Goal: Task Accomplishment & Management: Complete application form

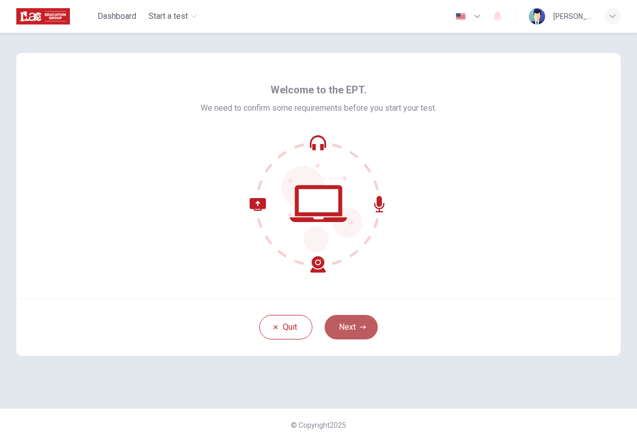
click at [345, 329] on button "Next" at bounding box center [350, 327] width 53 height 24
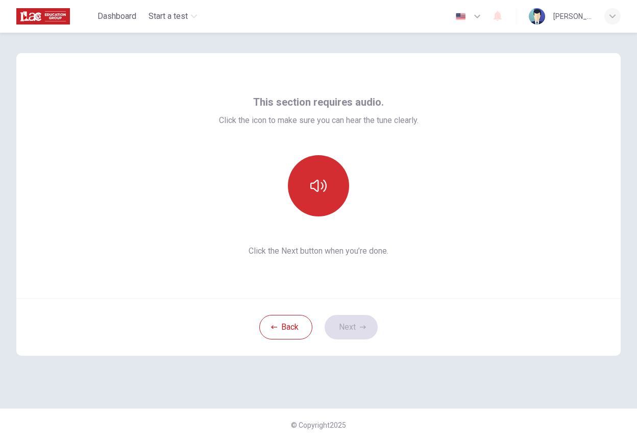
click at [305, 180] on button "button" at bounding box center [318, 185] width 61 height 61
click at [322, 185] on icon "button" at bounding box center [318, 186] width 16 height 16
click at [331, 191] on button "button" at bounding box center [318, 185] width 61 height 61
click at [324, 188] on icon "button" at bounding box center [318, 186] width 16 height 16
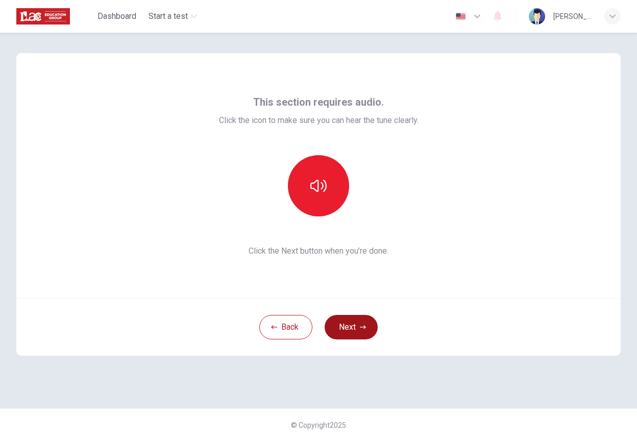
click at [349, 324] on button "Next" at bounding box center [350, 327] width 53 height 24
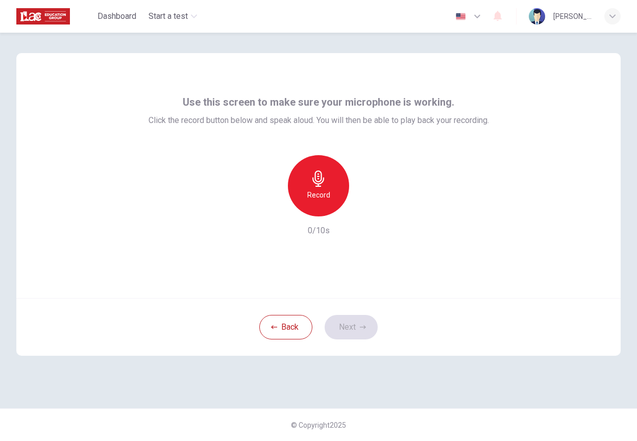
click at [326, 191] on h6 "Record" at bounding box center [318, 195] width 23 height 12
click at [328, 199] on div "Stop" at bounding box center [318, 185] width 61 height 61
click at [367, 210] on icon "button" at bounding box center [365, 208] width 10 height 10
click at [351, 326] on button "Next" at bounding box center [350, 327] width 53 height 24
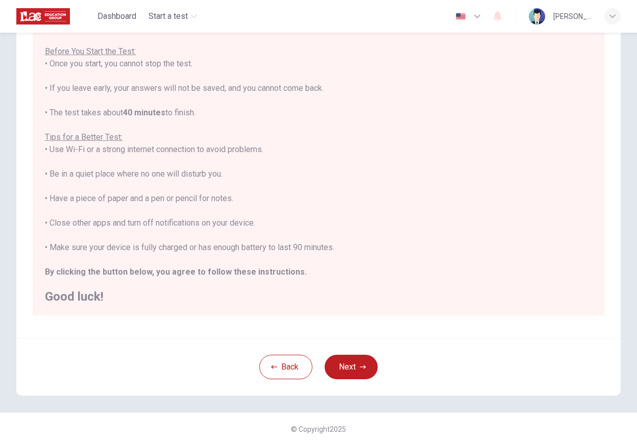
scroll to position [11, 0]
click at [343, 366] on button "Next" at bounding box center [350, 367] width 53 height 24
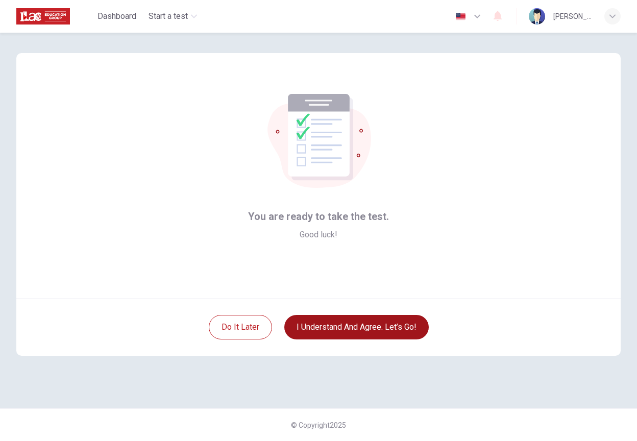
scroll to position [0, 0]
click at [343, 331] on button "I understand and agree. Let’s go!" at bounding box center [356, 327] width 144 height 24
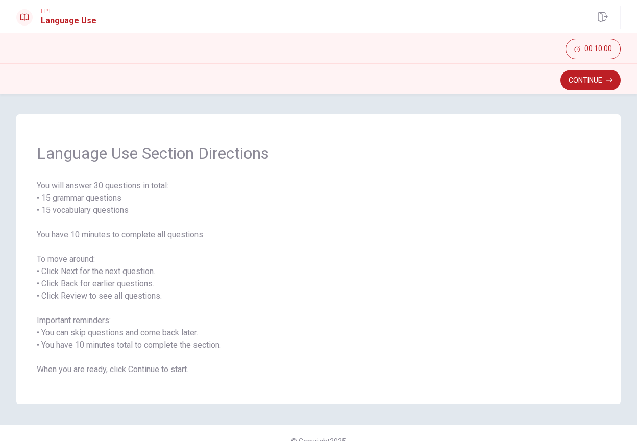
scroll to position [16, 0]
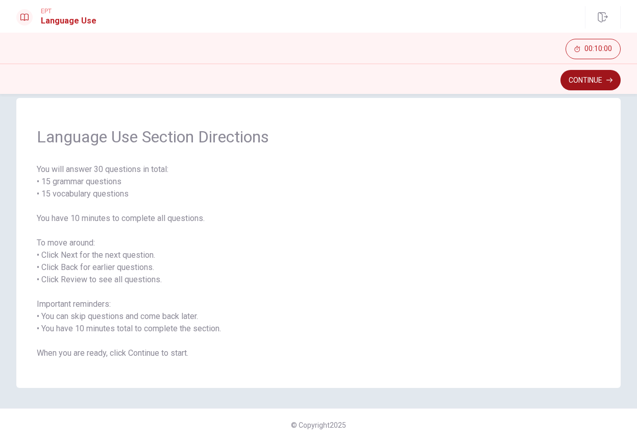
click at [587, 87] on button "Continue" at bounding box center [590, 80] width 60 height 20
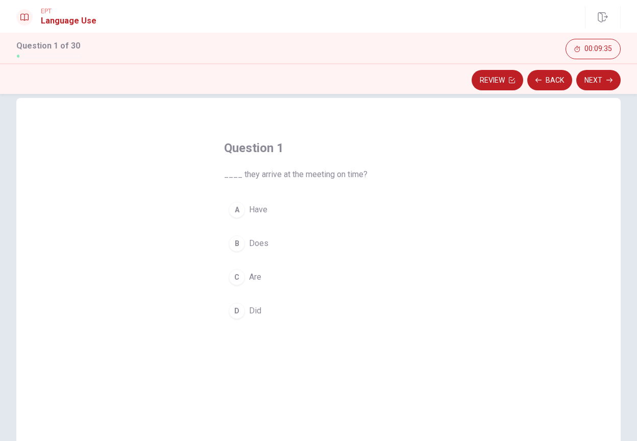
click at [236, 315] on div "D" at bounding box center [237, 311] width 16 height 16
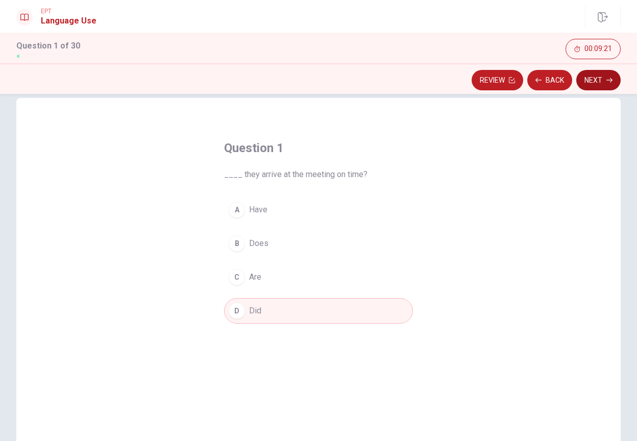
click at [603, 79] on button "Next" at bounding box center [598, 80] width 44 height 20
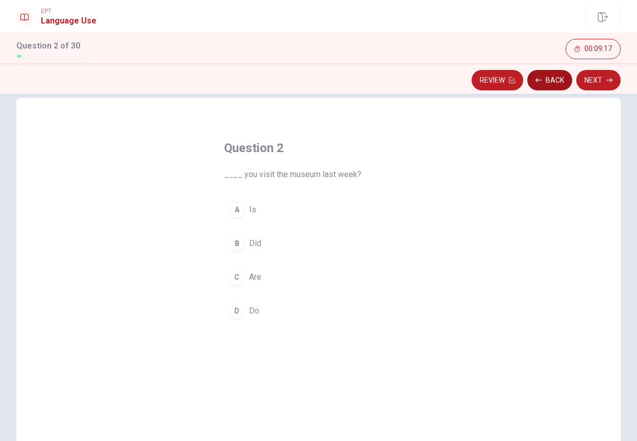
click at [543, 80] on button "Back" at bounding box center [549, 80] width 45 height 20
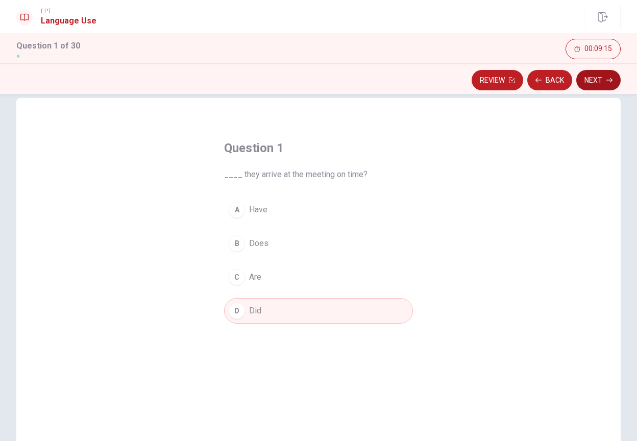
click at [589, 81] on button "Next" at bounding box center [598, 80] width 44 height 20
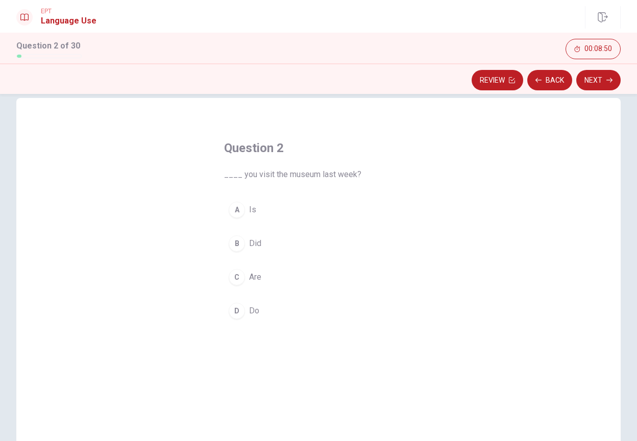
click at [249, 242] on span "Did" at bounding box center [255, 243] width 12 height 12
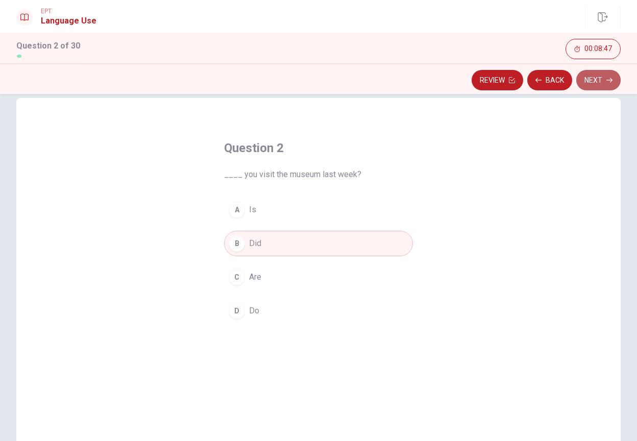
click at [589, 86] on button "Next" at bounding box center [598, 80] width 44 height 20
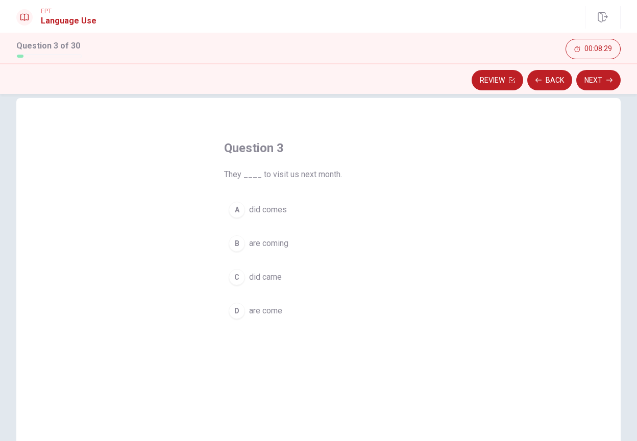
click at [260, 311] on span "are come" at bounding box center [265, 311] width 33 height 12
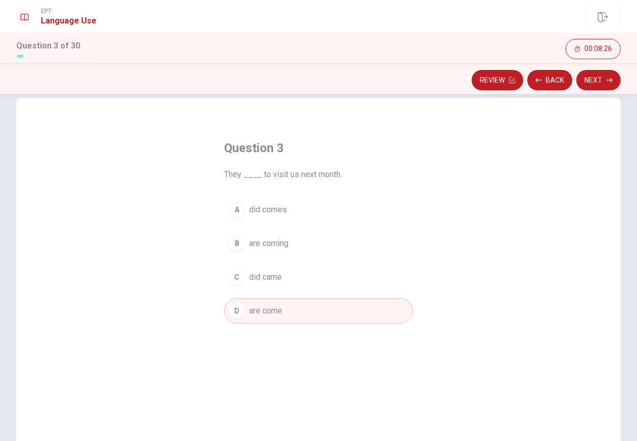
click at [270, 245] on span "are coming" at bounding box center [268, 243] width 39 height 12
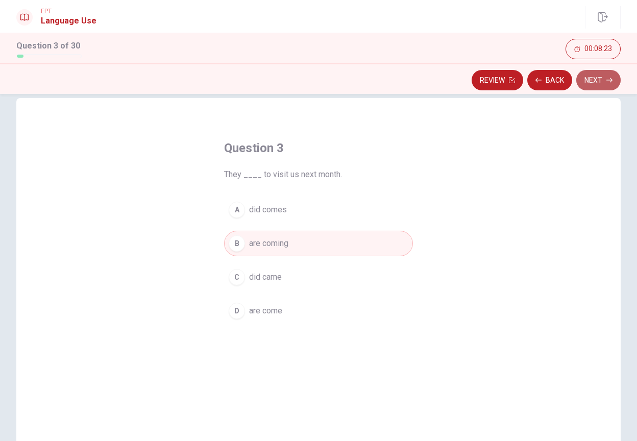
click at [594, 83] on button "Next" at bounding box center [598, 80] width 44 height 20
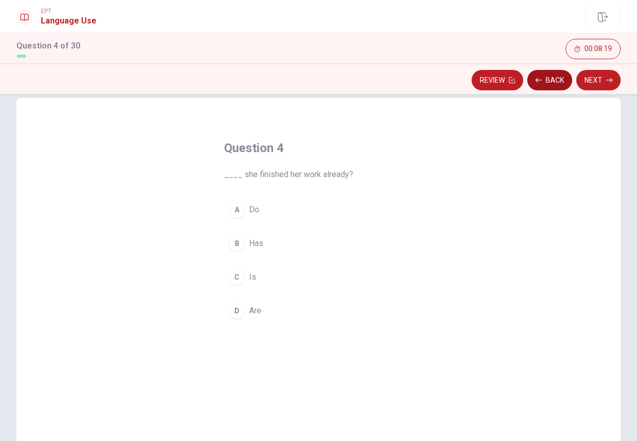
click at [548, 84] on button "Back" at bounding box center [549, 80] width 45 height 20
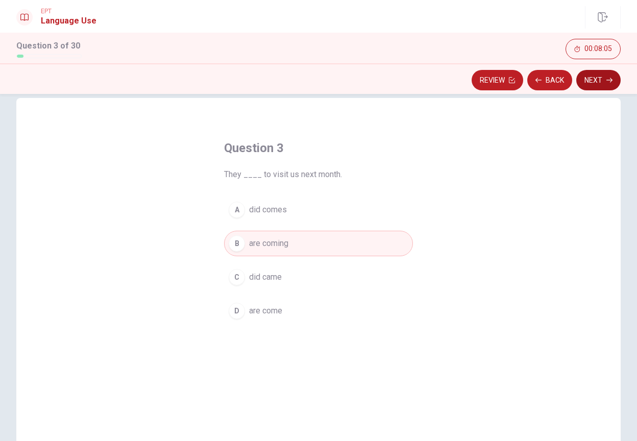
click at [599, 80] on button "Next" at bounding box center [598, 80] width 44 height 20
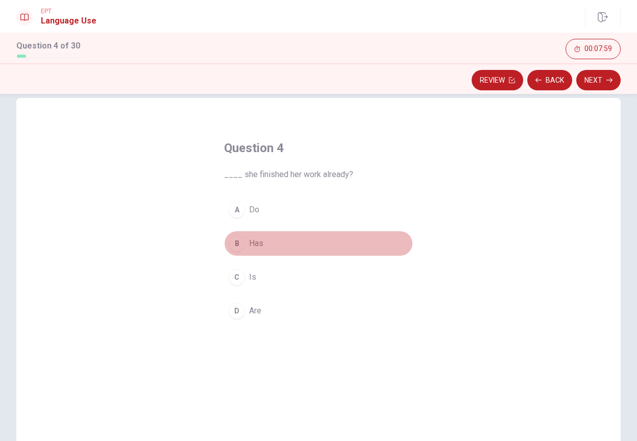
click at [255, 247] on span "Has" at bounding box center [256, 243] width 14 height 12
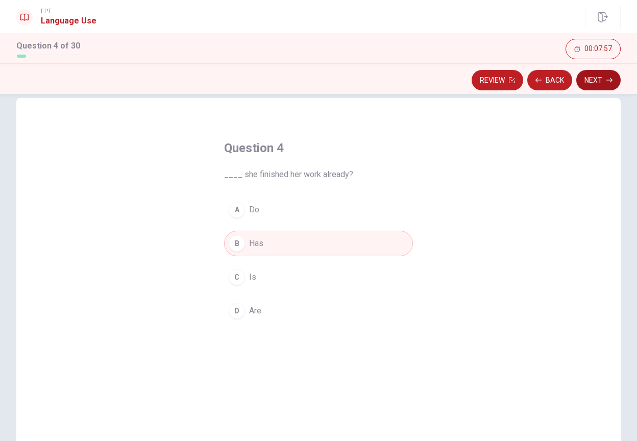
click at [606, 77] on button "Next" at bounding box center [598, 80] width 44 height 20
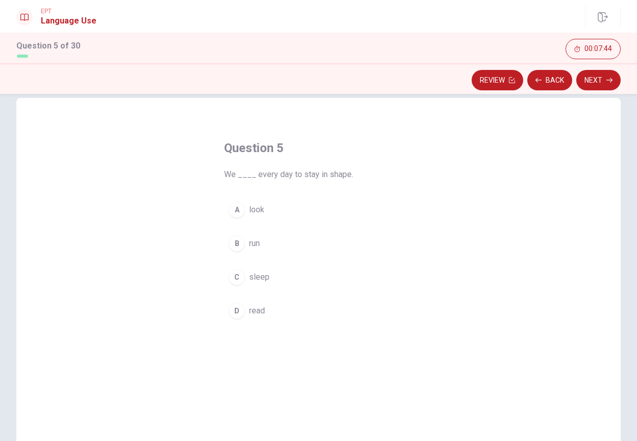
click at [250, 244] on span "run" at bounding box center [254, 243] width 11 height 12
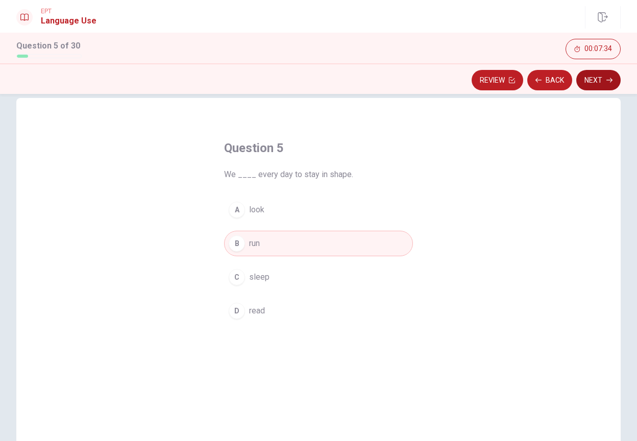
click at [603, 84] on button "Next" at bounding box center [598, 80] width 44 height 20
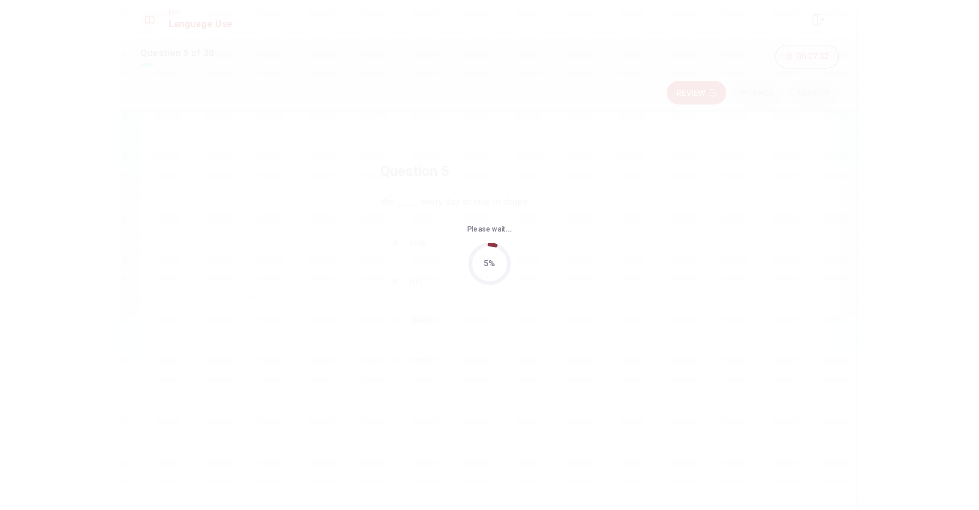
scroll to position [0, 0]
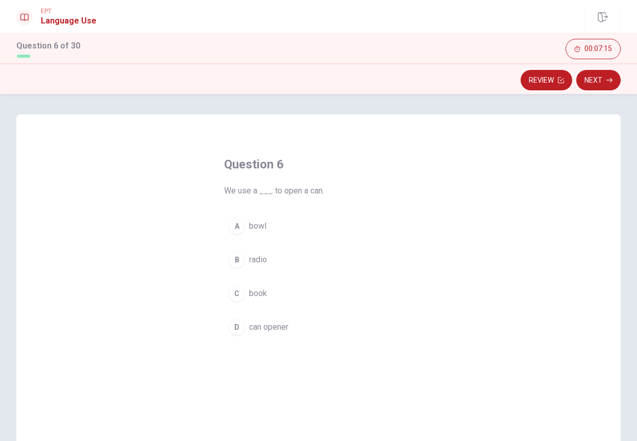
click at [270, 329] on span "can opener" at bounding box center [268, 327] width 39 height 12
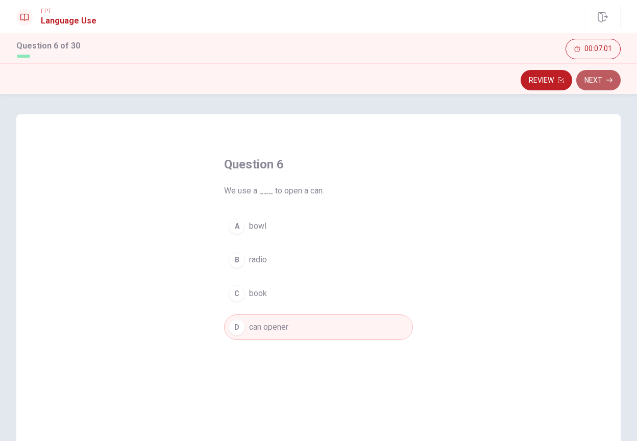
click at [594, 78] on button "Next" at bounding box center [598, 80] width 44 height 20
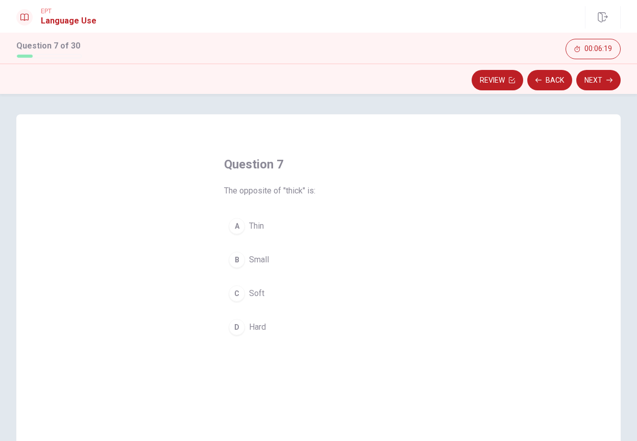
click at [490, 172] on div "Question 7 The opposite of "thick" is: A Thin B Small C Soft D Hard" at bounding box center [318, 291] width 604 height 355
click at [244, 223] on button "A Thin" at bounding box center [318, 226] width 189 height 26
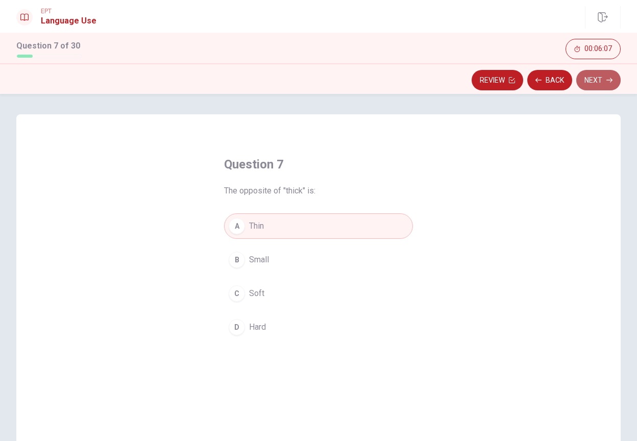
click at [599, 78] on button "Next" at bounding box center [598, 80] width 44 height 20
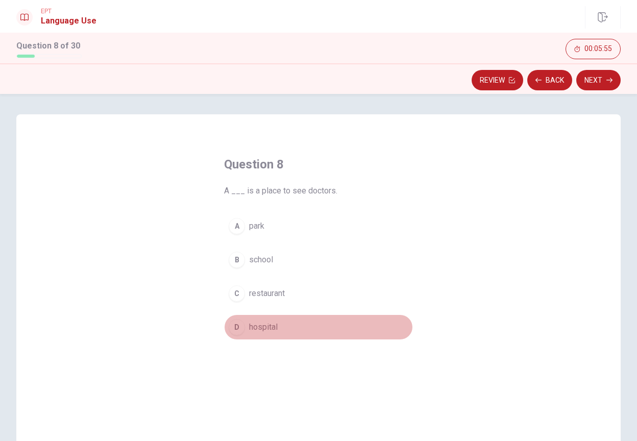
click at [264, 325] on span "hospital" at bounding box center [263, 327] width 29 height 12
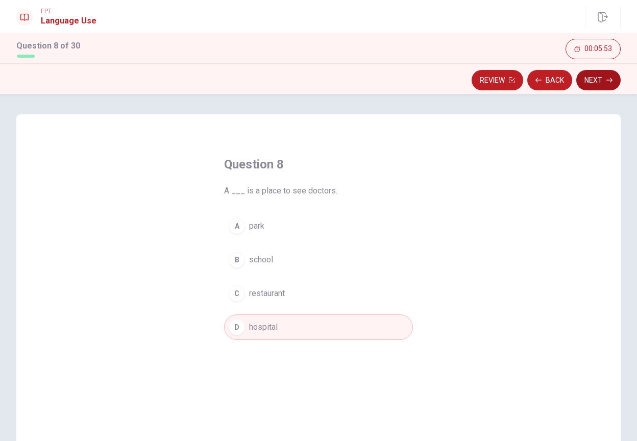
click at [597, 83] on button "Next" at bounding box center [598, 80] width 44 height 20
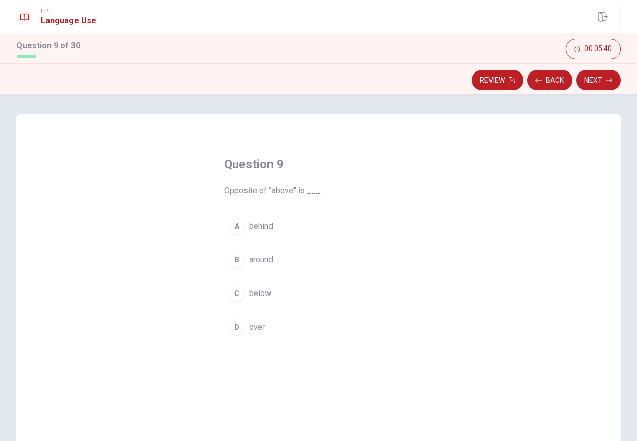
click at [259, 294] on span "below" at bounding box center [260, 293] width 22 height 12
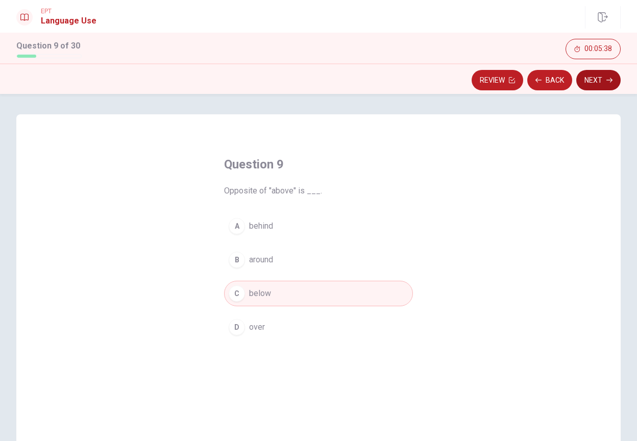
click at [604, 85] on button "Next" at bounding box center [598, 80] width 44 height 20
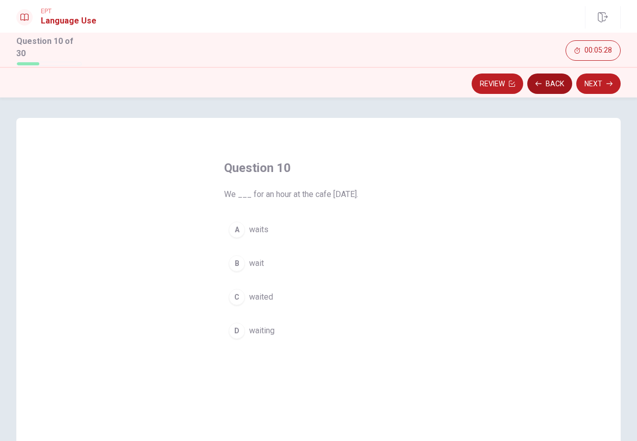
click at [546, 80] on button "Back" at bounding box center [549, 83] width 45 height 20
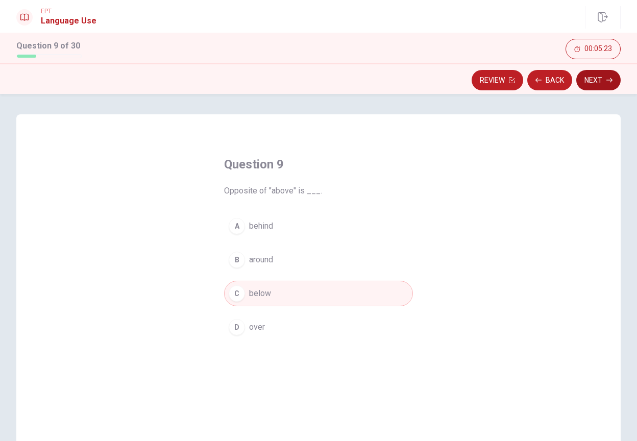
click at [591, 81] on button "Next" at bounding box center [598, 80] width 44 height 20
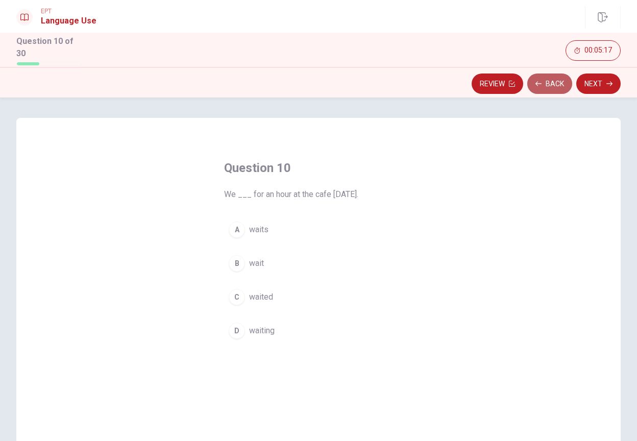
click at [548, 82] on button "Back" at bounding box center [549, 83] width 45 height 20
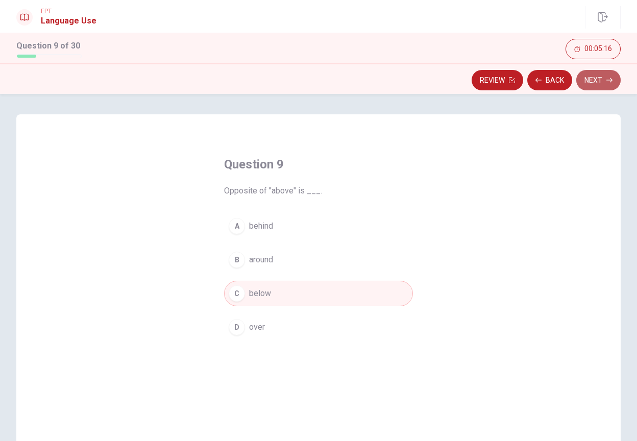
click at [603, 77] on button "Next" at bounding box center [598, 80] width 44 height 20
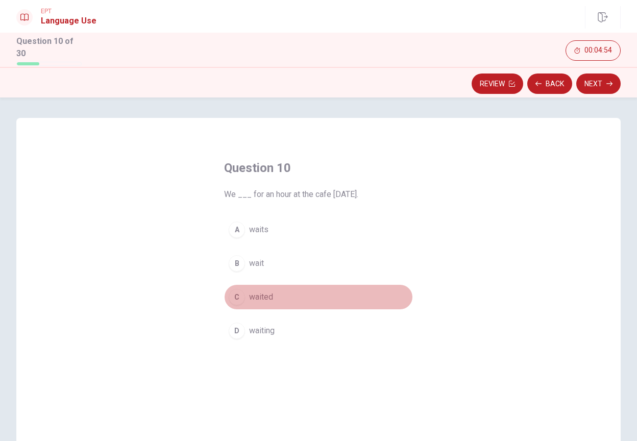
click at [261, 291] on span "waited" at bounding box center [261, 297] width 24 height 12
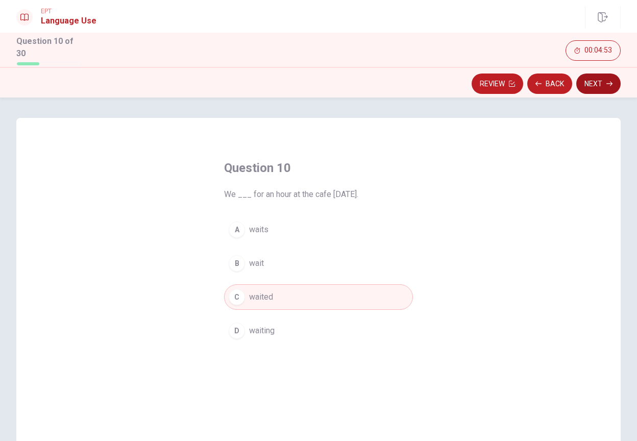
click at [593, 80] on button "Next" at bounding box center [598, 83] width 44 height 20
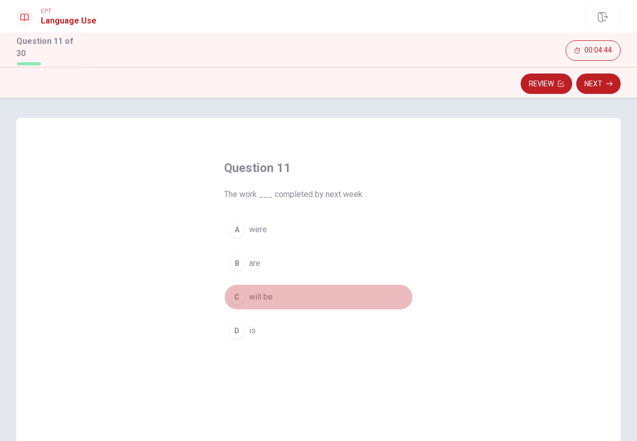
click at [258, 294] on span "will be" at bounding box center [260, 297] width 23 height 12
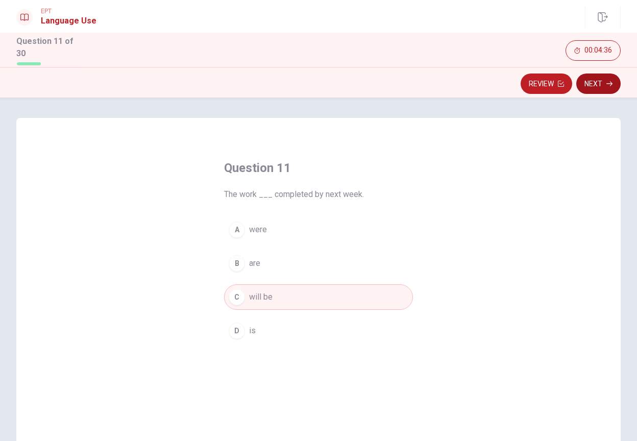
click at [600, 78] on button "Next" at bounding box center [598, 83] width 44 height 20
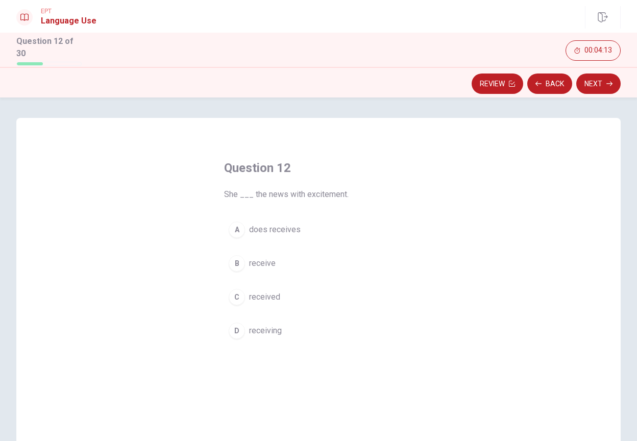
click at [264, 294] on span "received" at bounding box center [264, 297] width 31 height 12
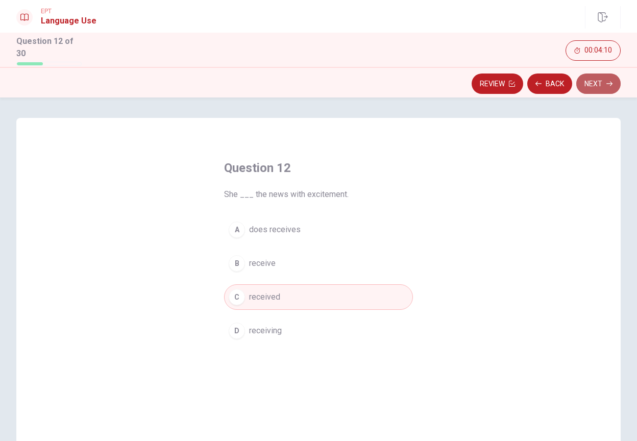
click at [597, 80] on button "Next" at bounding box center [598, 83] width 44 height 20
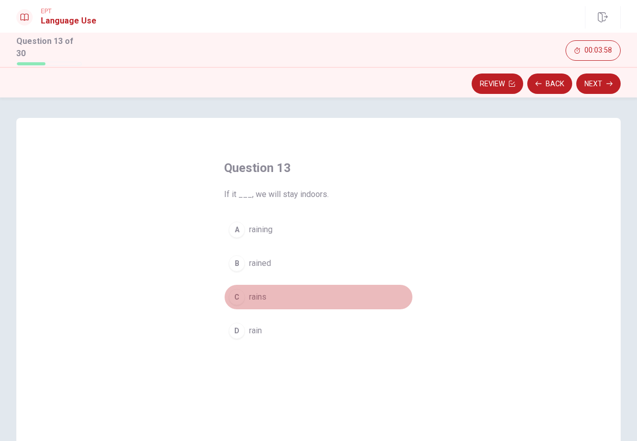
click at [255, 293] on span "rains" at bounding box center [257, 297] width 17 height 12
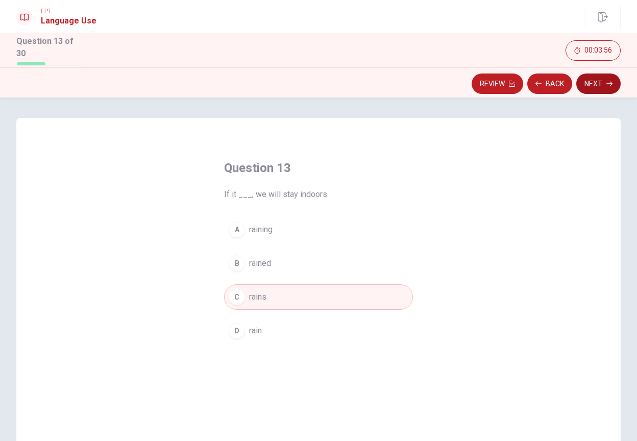
click at [598, 82] on button "Next" at bounding box center [598, 83] width 44 height 20
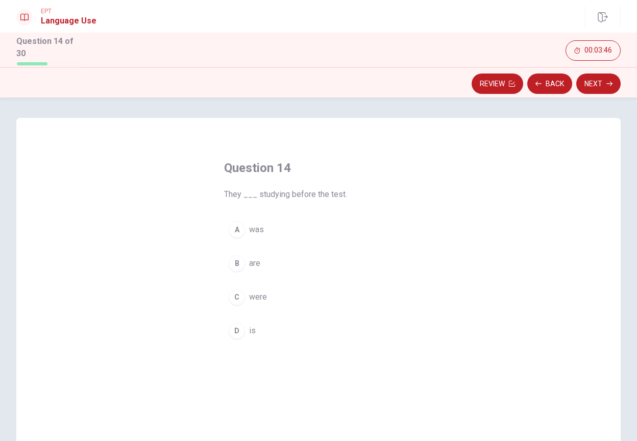
click at [249, 258] on span "are" at bounding box center [254, 263] width 11 height 12
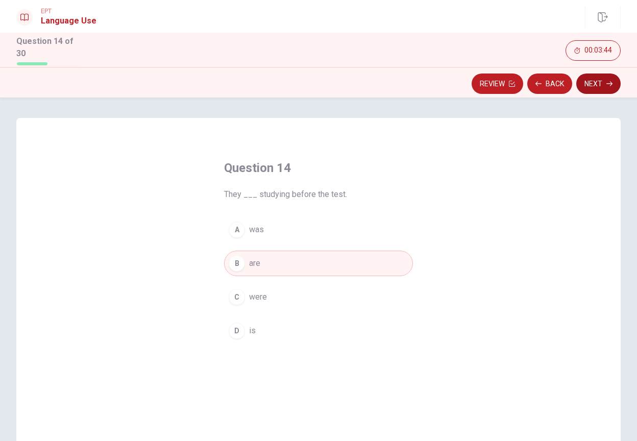
click at [595, 84] on button "Next" at bounding box center [598, 83] width 44 height 20
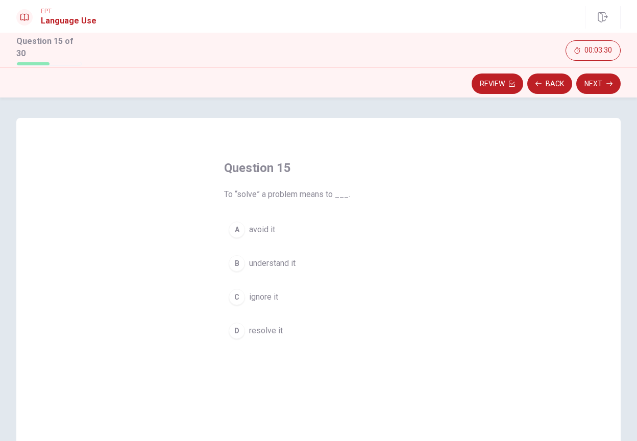
click at [266, 327] on span "resolve it" at bounding box center [266, 330] width 34 height 12
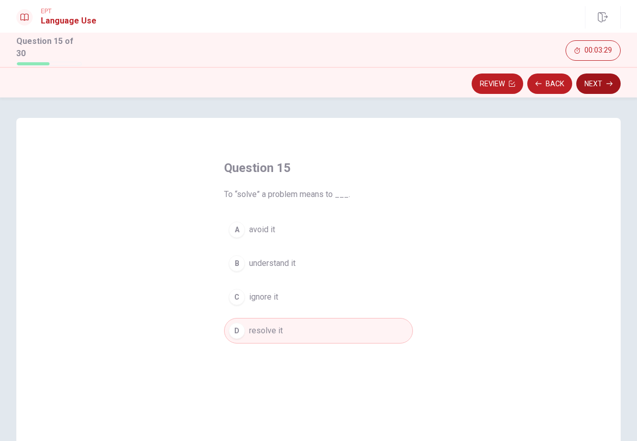
click at [587, 81] on button "Next" at bounding box center [598, 83] width 44 height 20
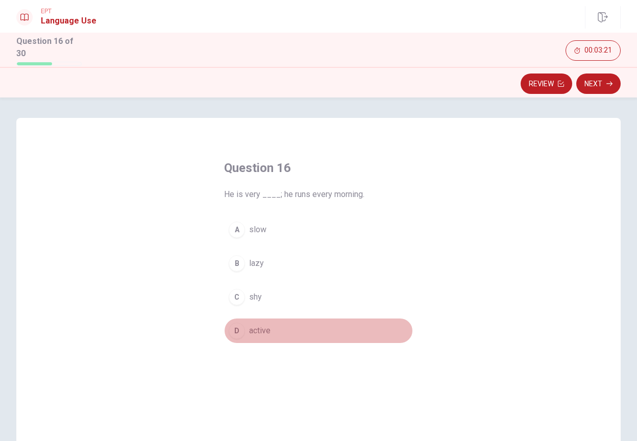
click at [256, 328] on span "active" at bounding box center [259, 330] width 21 height 12
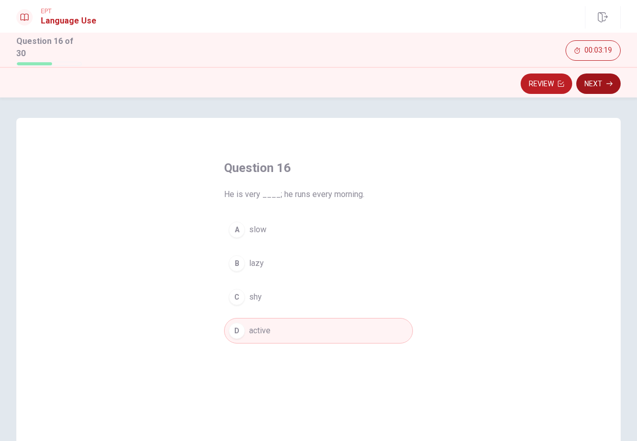
click at [592, 77] on button "Next" at bounding box center [598, 83] width 44 height 20
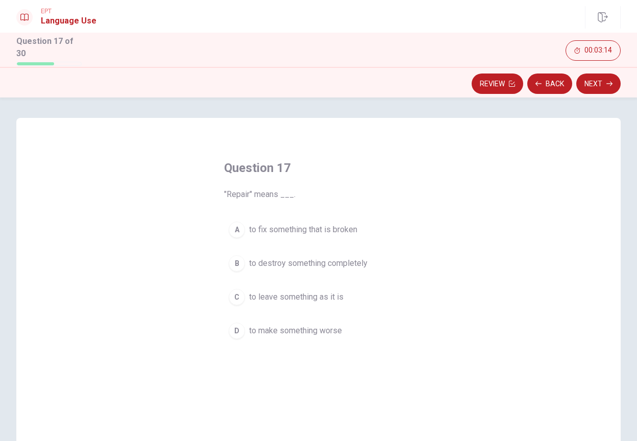
click at [294, 224] on span "to fix something that is broken" at bounding box center [303, 229] width 108 height 12
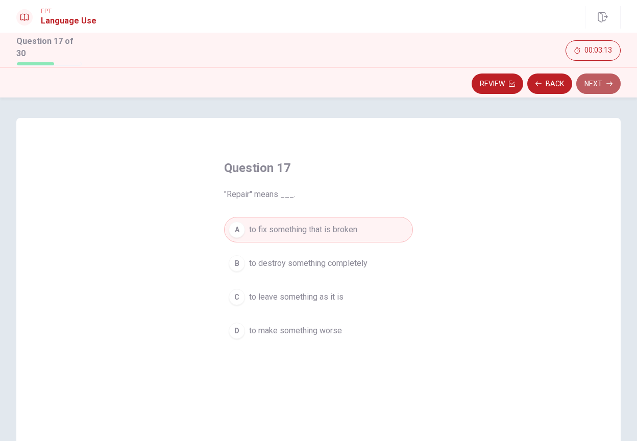
click at [598, 86] on button "Next" at bounding box center [598, 83] width 44 height 20
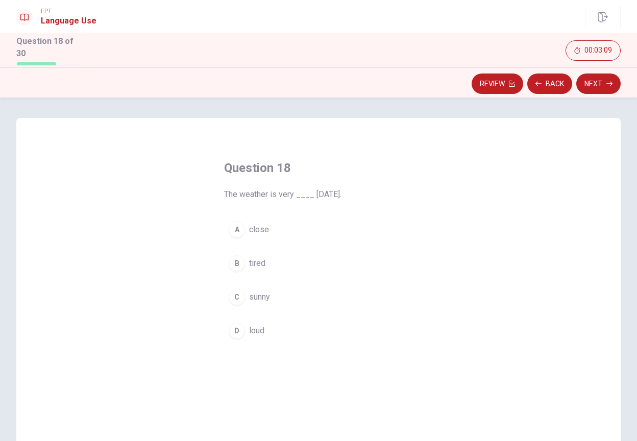
click at [256, 293] on span "sunny" at bounding box center [259, 297] width 21 height 12
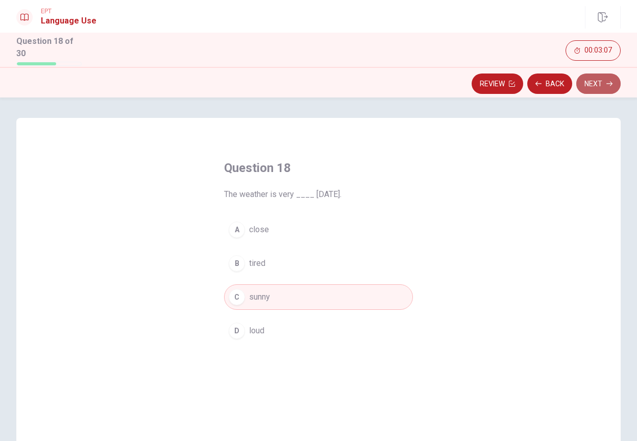
click at [588, 81] on button "Next" at bounding box center [598, 83] width 44 height 20
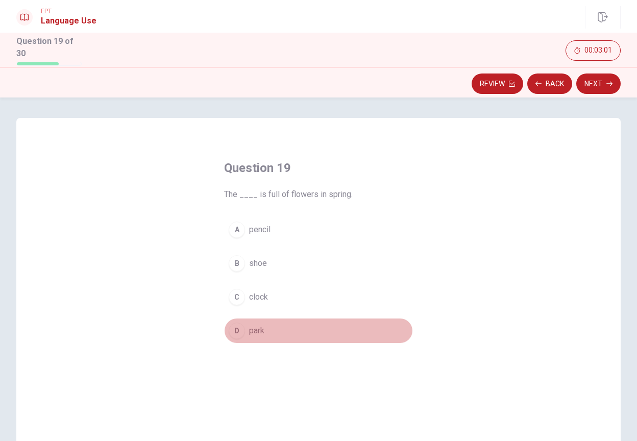
click at [258, 324] on span "park" at bounding box center [256, 330] width 15 height 12
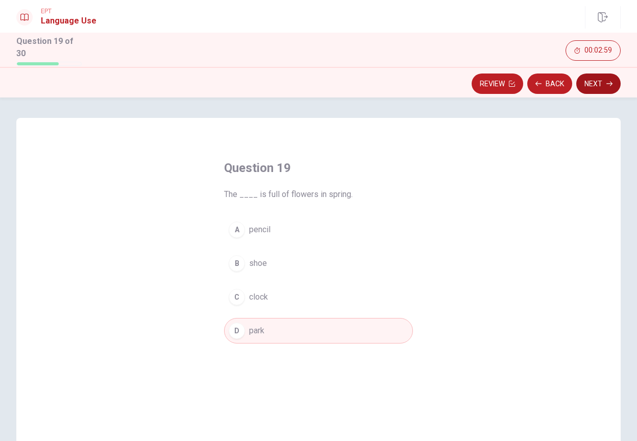
click at [591, 82] on button "Next" at bounding box center [598, 83] width 44 height 20
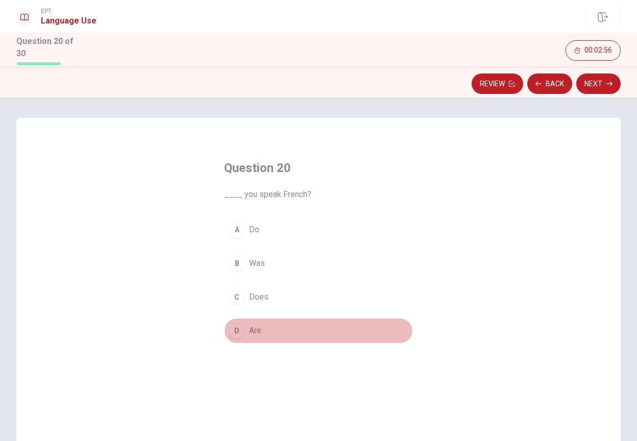
click at [254, 325] on span "Are" at bounding box center [255, 330] width 12 height 12
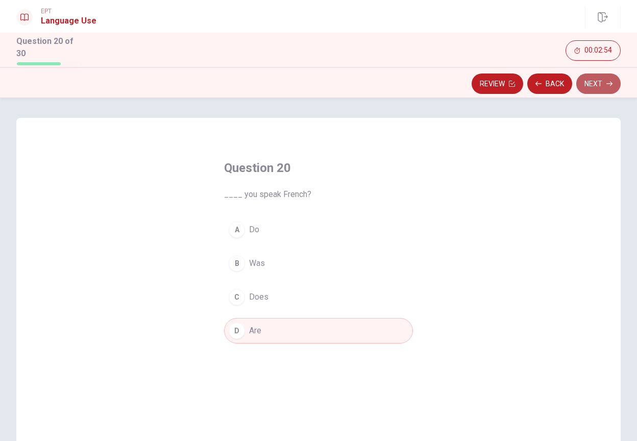
click at [590, 84] on button "Next" at bounding box center [598, 83] width 44 height 20
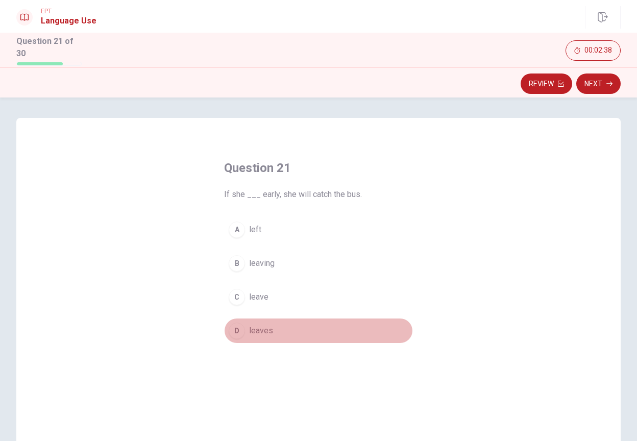
click at [260, 328] on span "leaves" at bounding box center [261, 330] width 24 height 12
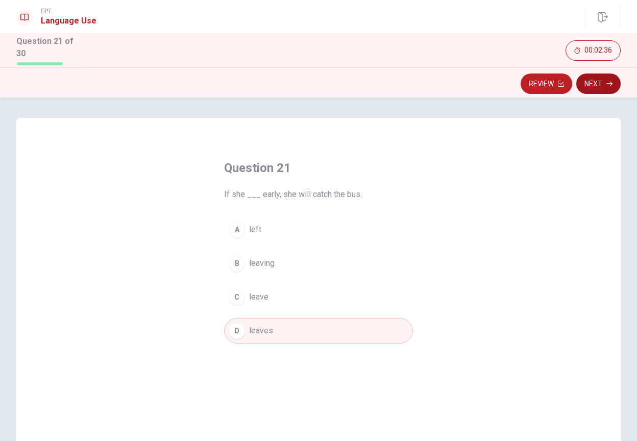
click at [604, 77] on button "Next" at bounding box center [598, 83] width 44 height 20
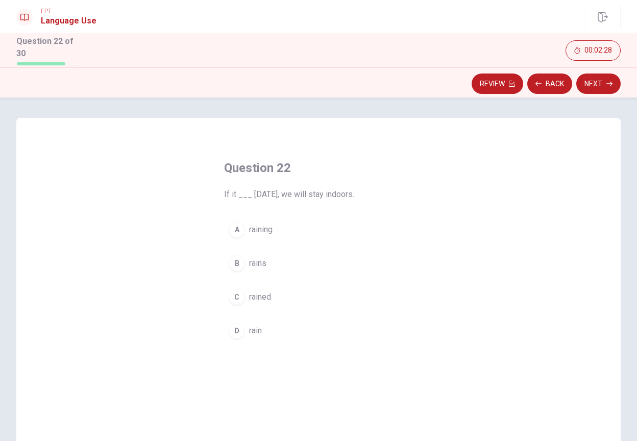
click at [253, 261] on span "rains" at bounding box center [257, 263] width 17 height 12
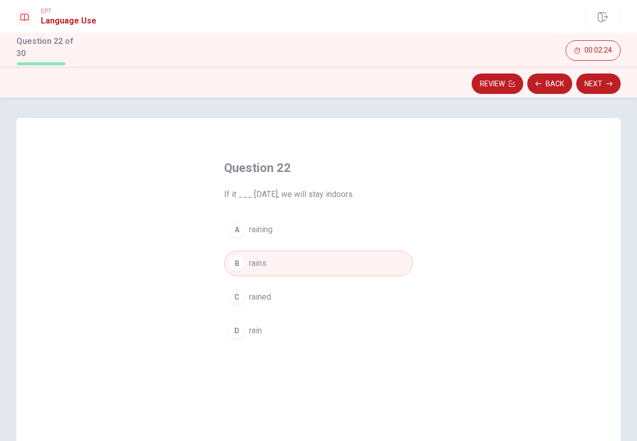
click at [592, 93] on div "Review Back Next" at bounding box center [318, 82] width 637 height 31
click at [593, 87] on button "Next" at bounding box center [598, 83] width 44 height 20
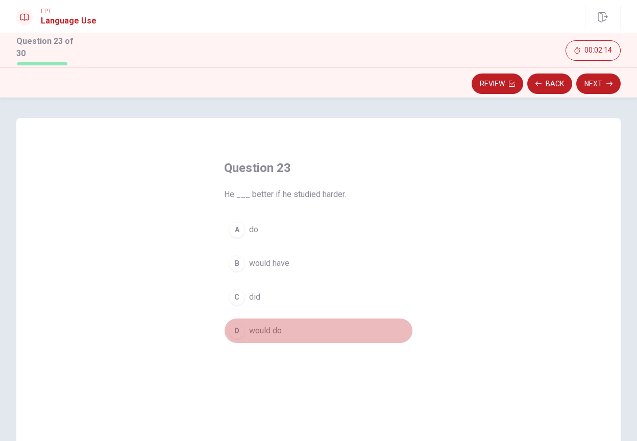
click at [265, 326] on span "would do" at bounding box center [265, 330] width 33 height 12
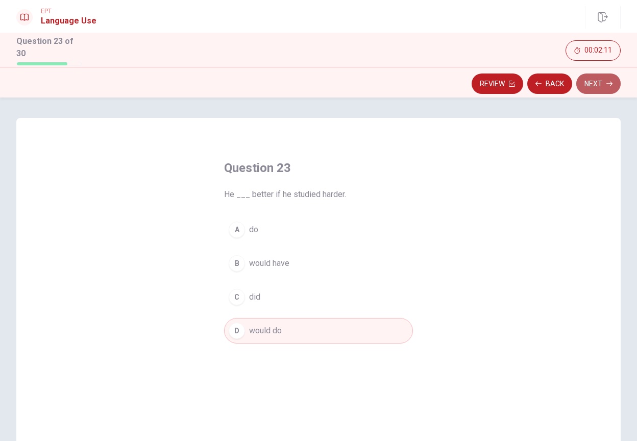
click at [596, 82] on button "Next" at bounding box center [598, 83] width 44 height 20
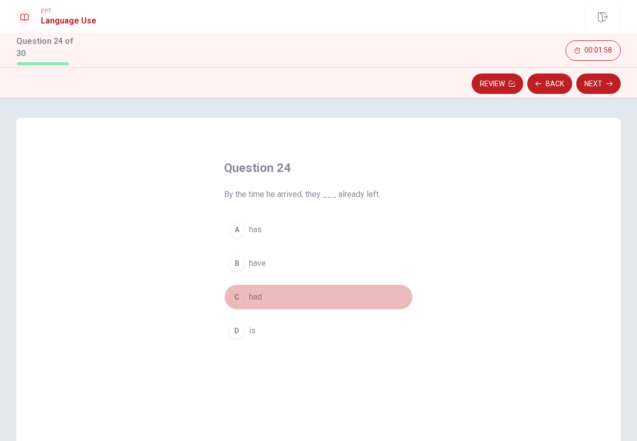
click at [254, 292] on span "had" at bounding box center [255, 297] width 13 height 12
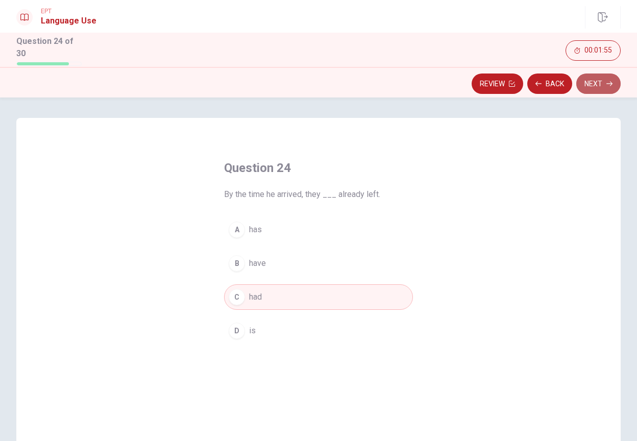
click at [594, 85] on button "Next" at bounding box center [598, 83] width 44 height 20
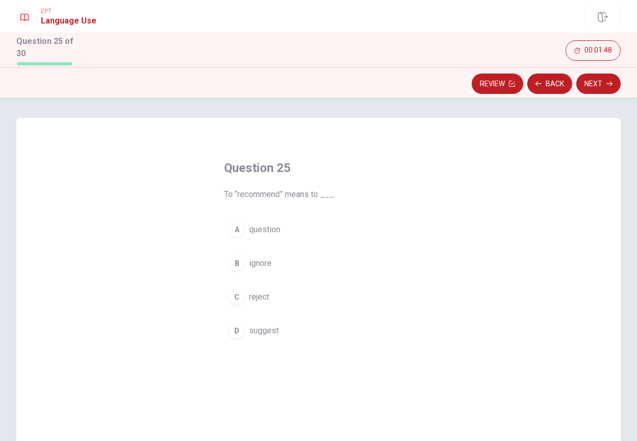
click at [263, 329] on span "suggest" at bounding box center [264, 330] width 30 height 12
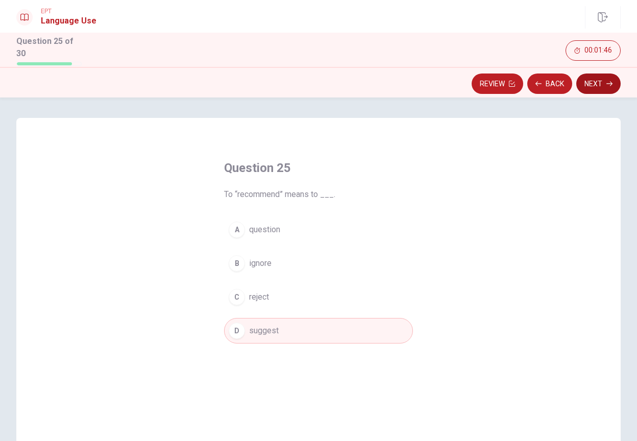
click at [584, 86] on button "Next" at bounding box center [598, 83] width 44 height 20
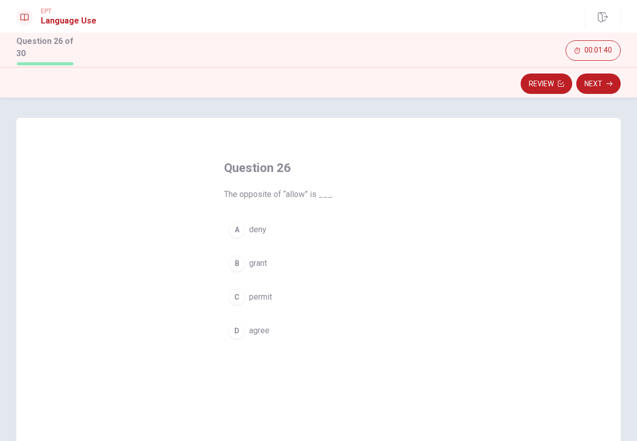
click at [249, 230] on span "deny" at bounding box center [257, 229] width 17 height 12
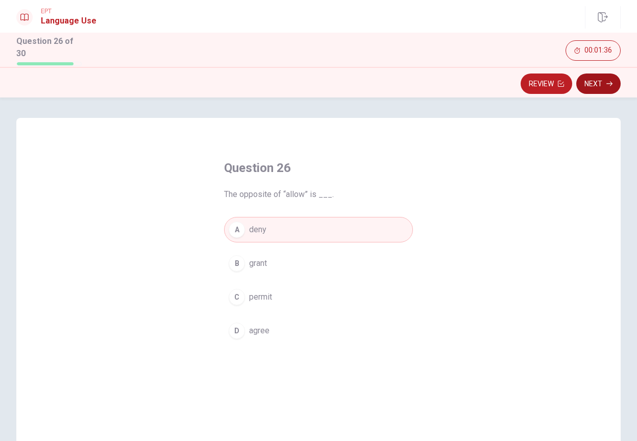
click at [586, 85] on button "Next" at bounding box center [598, 83] width 44 height 20
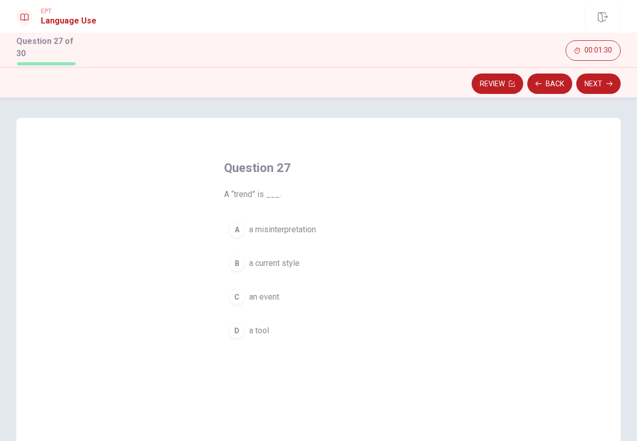
click at [269, 291] on span "an event" at bounding box center [264, 297] width 30 height 12
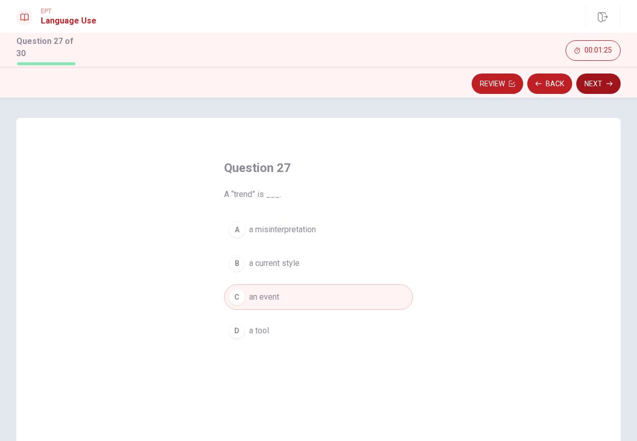
click at [588, 78] on button "Next" at bounding box center [598, 83] width 44 height 20
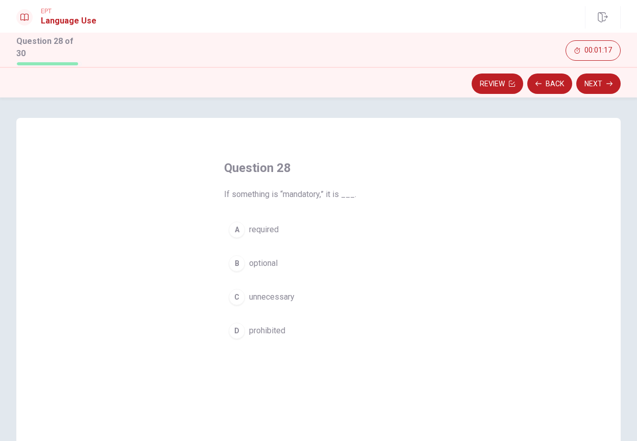
click at [261, 224] on span "required" at bounding box center [264, 229] width 30 height 12
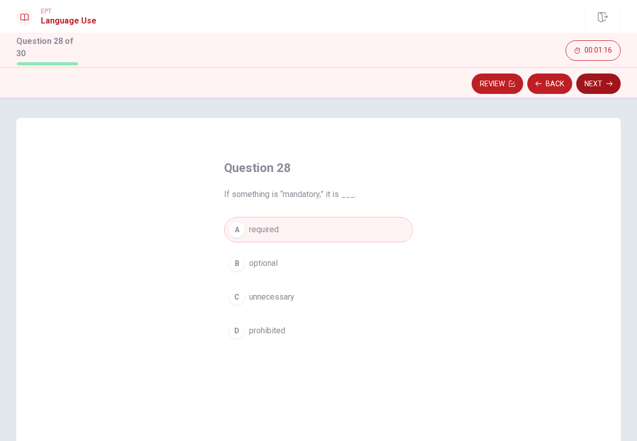
click at [595, 86] on button "Next" at bounding box center [598, 83] width 44 height 20
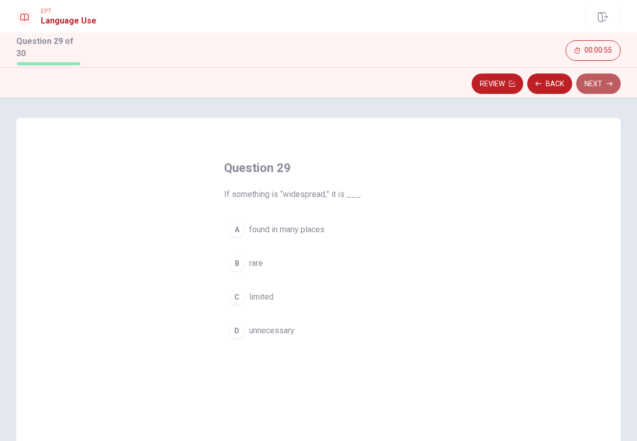
click at [595, 76] on button "Next" at bounding box center [598, 83] width 44 height 20
click at [260, 259] on span "Have" at bounding box center [258, 263] width 18 height 12
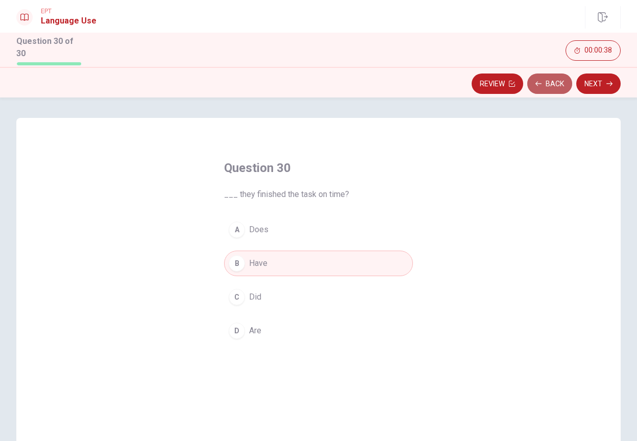
click at [555, 79] on button "Back" at bounding box center [549, 83] width 45 height 20
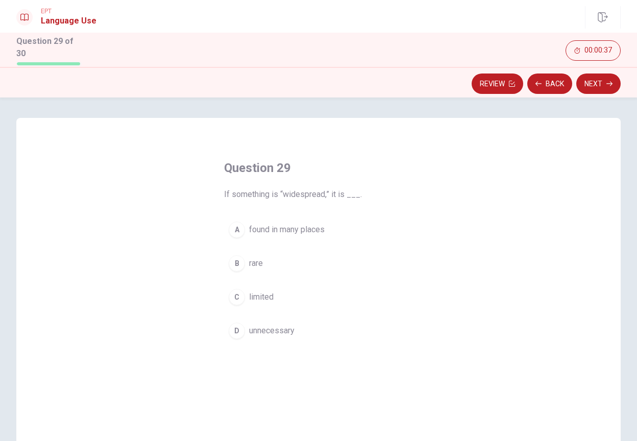
click at [272, 229] on span "found in many places" at bounding box center [286, 229] width 75 height 12
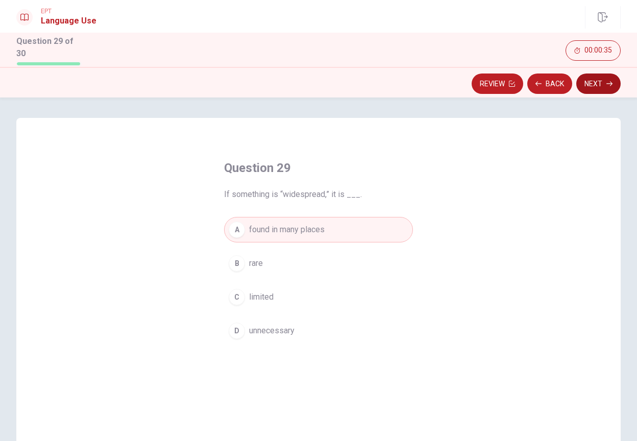
click at [598, 81] on button "Next" at bounding box center [598, 83] width 44 height 20
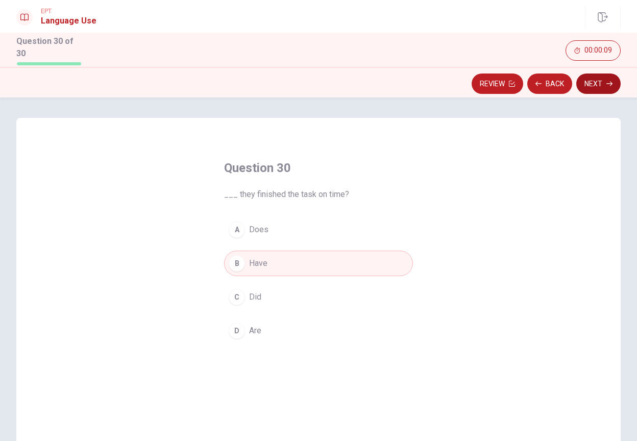
click at [593, 81] on button "Next" at bounding box center [598, 83] width 44 height 20
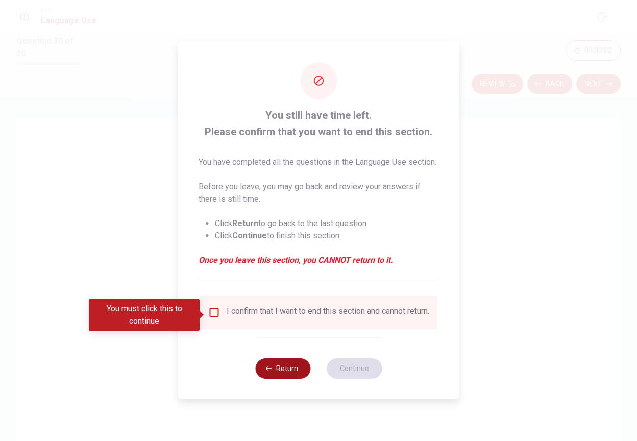
click at [275, 379] on button "Return" at bounding box center [282, 368] width 55 height 20
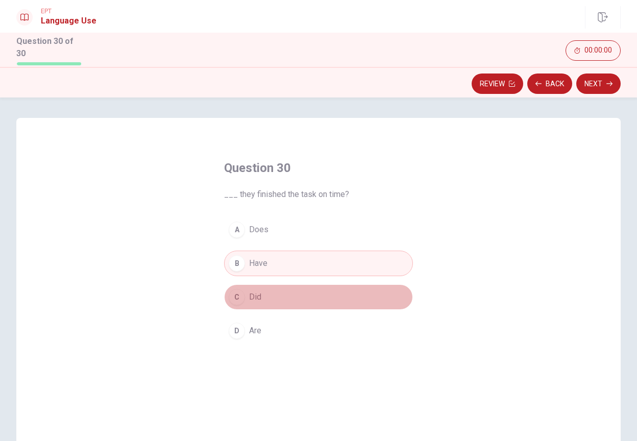
click at [255, 294] on span "Did" at bounding box center [255, 297] width 12 height 12
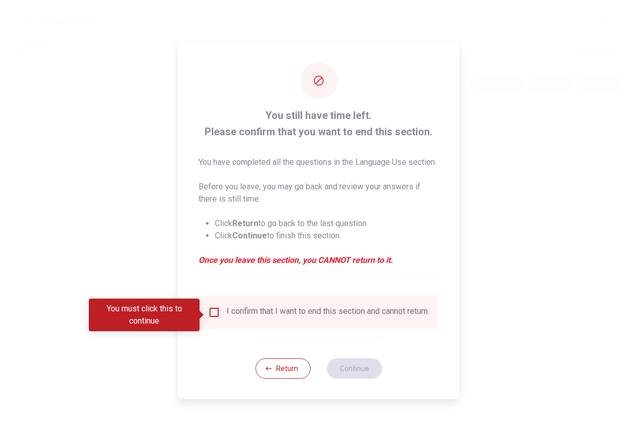
click at [210, 315] on input "You must click this to continue" at bounding box center [214, 312] width 12 height 12
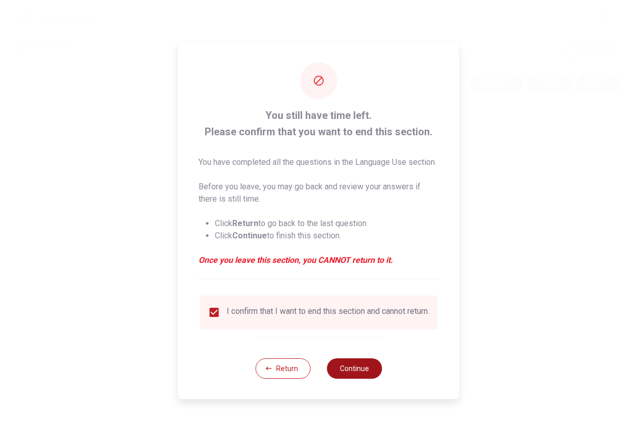
click at [346, 379] on button "Continue" at bounding box center [353, 368] width 55 height 20
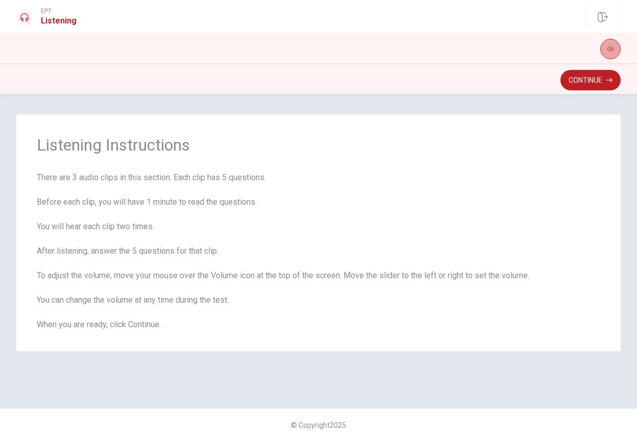
click at [609, 50] on icon "button" at bounding box center [610, 49] width 6 height 5
click at [473, 73] on div "Continue" at bounding box center [318, 79] width 604 height 19
click at [258, 199] on span "There are 3 audio clips in this section. Each clip has 5 questions. Before each…" at bounding box center [318, 250] width 563 height 159
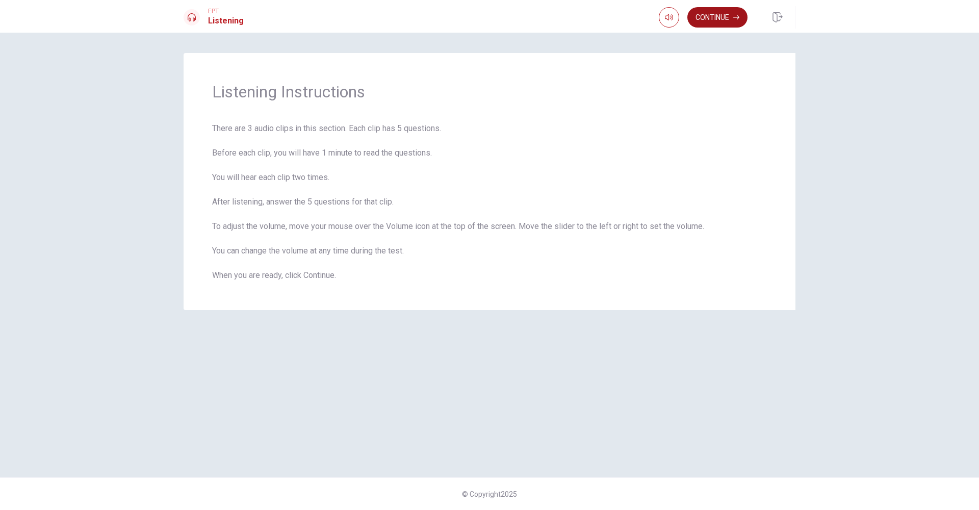
click at [636, 16] on button "Continue" at bounding box center [718, 17] width 60 height 20
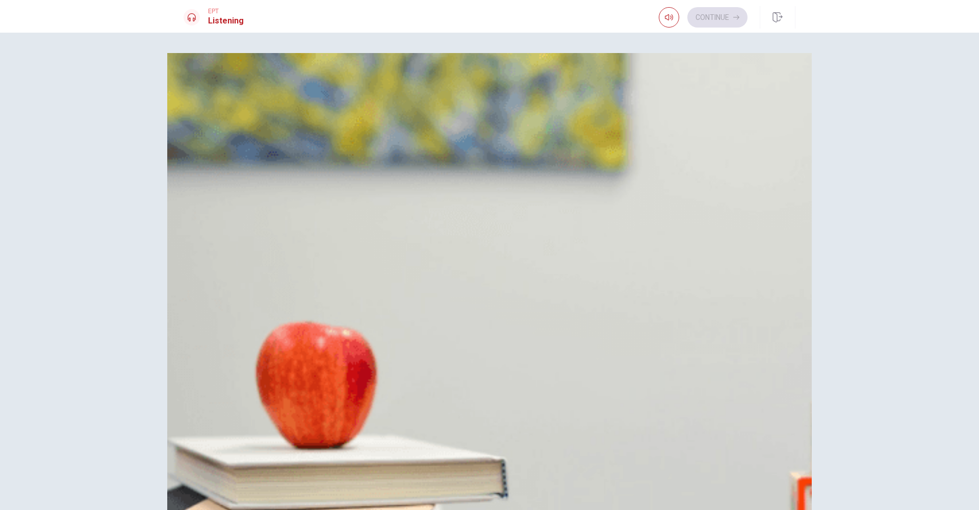
click at [282, 96] on span "He agrees it’s vague" at bounding box center [245, 90] width 73 height 12
click at [315, 272] on span "Provide feedback for revision" at bounding box center [262, 268] width 107 height 12
click at [249, 414] on span "The woman" at bounding box center [229, 420] width 41 height 12
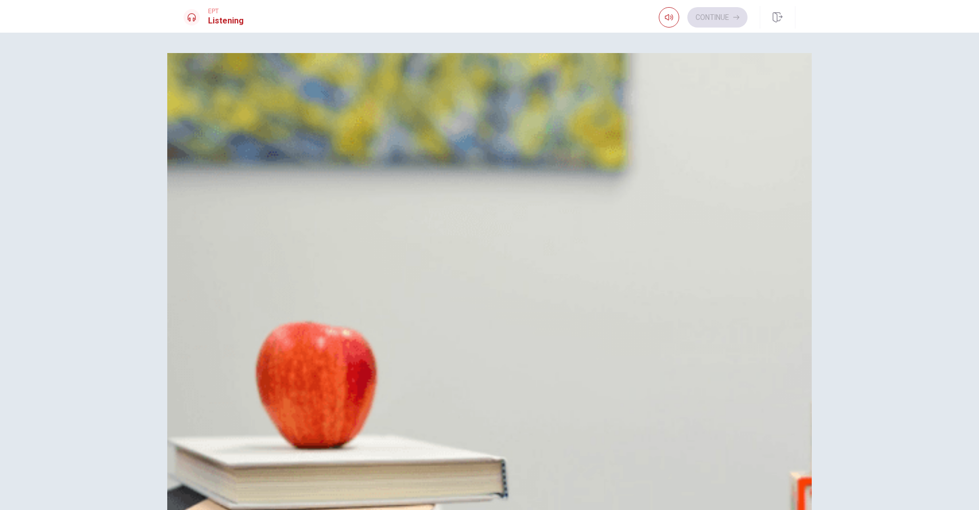
scroll to position [664, 0]
click at [316, 440] on span "Timeline and budget specifics" at bounding box center [263, 495] width 108 height 12
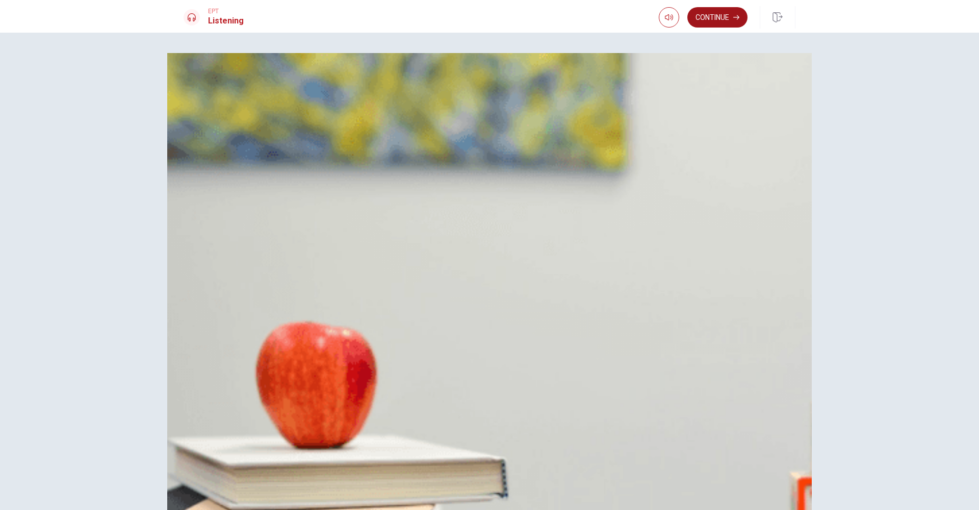
click at [636, 16] on button "Continue" at bounding box center [718, 17] width 60 height 20
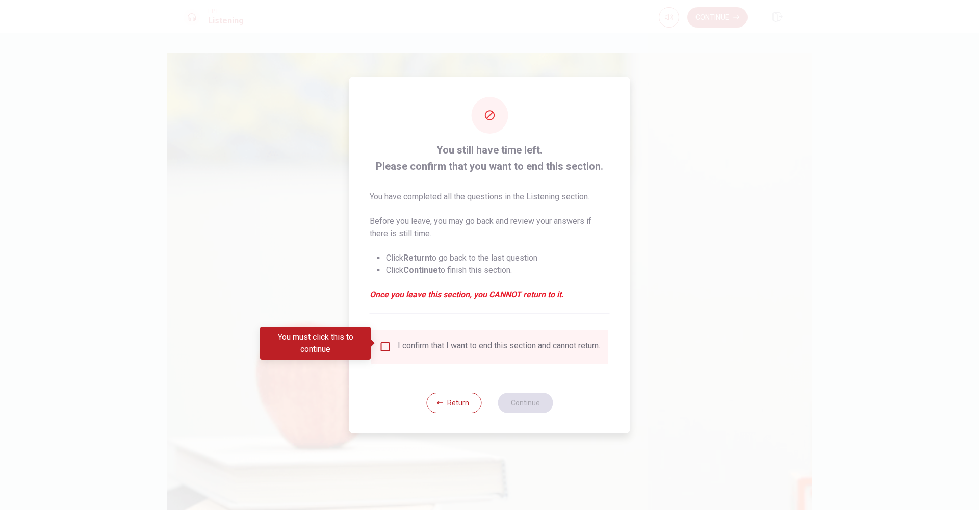
click at [390, 346] on div "I confirm that I want to end this section and cannot return." at bounding box center [490, 347] width 221 height 12
click at [387, 347] on input "You must click this to continue" at bounding box center [386, 347] width 12 height 12
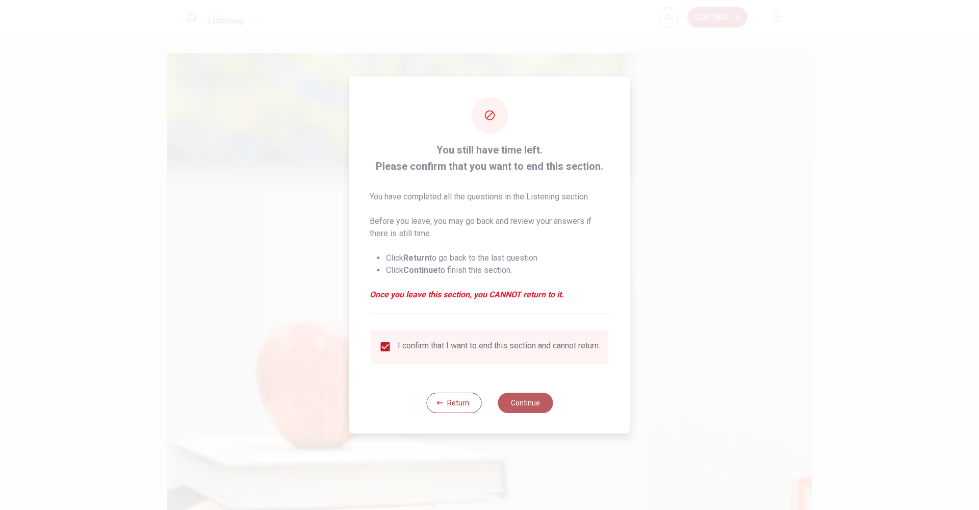
click at [515, 404] on button "Continue" at bounding box center [525, 403] width 55 height 20
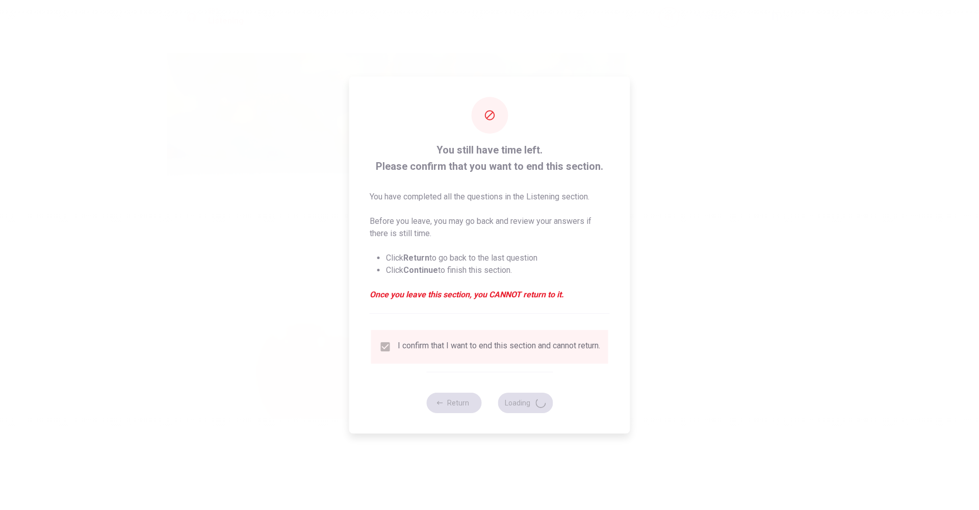
type input "94"
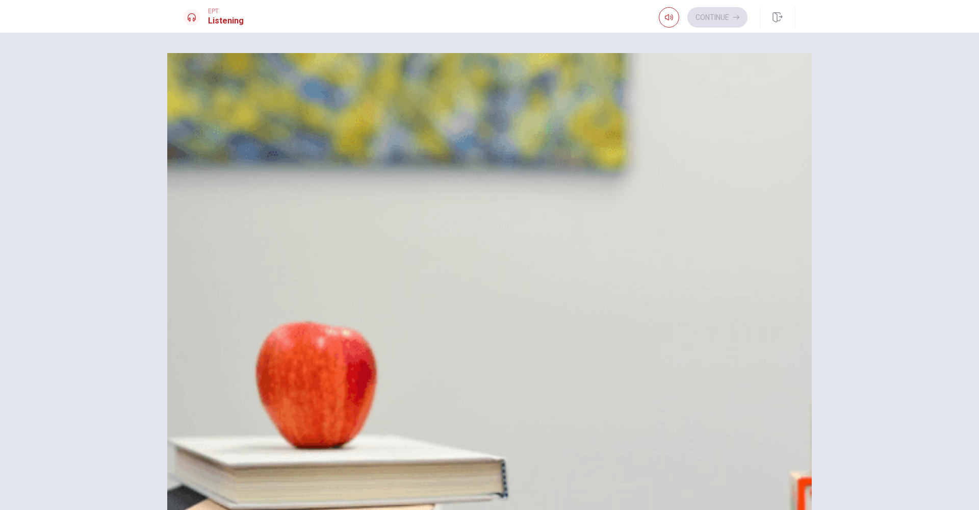
scroll to position [0, 0]
click at [251, 173] on span "Three hours" at bounding box center [230, 167] width 42 height 12
click at [310, 274] on span "Make a list of pros and cons" at bounding box center [260, 268] width 102 height 12
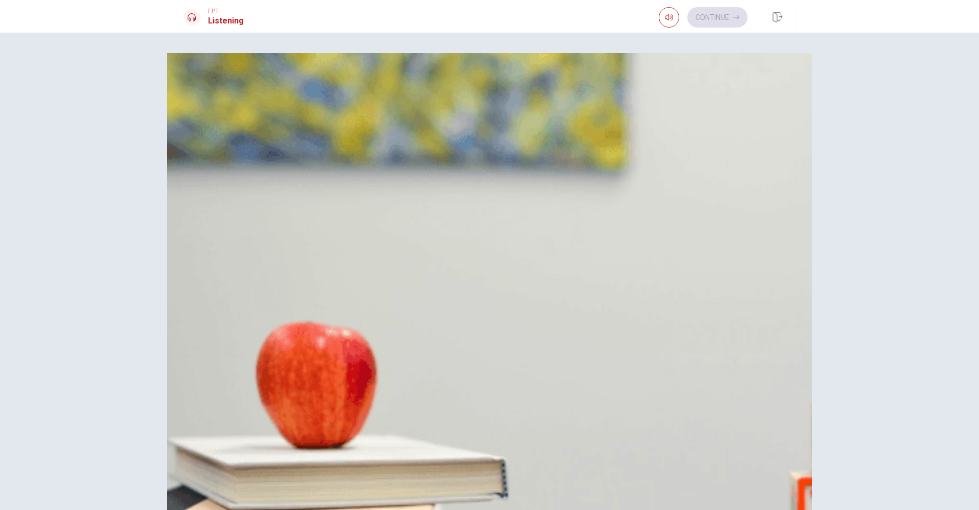
click at [334, 440] on span "It would mean moving to a new city" at bounding box center [271, 495] width 125 height 12
click at [255, 363] on span "She enjoys it" at bounding box center [232, 369] width 46 height 12
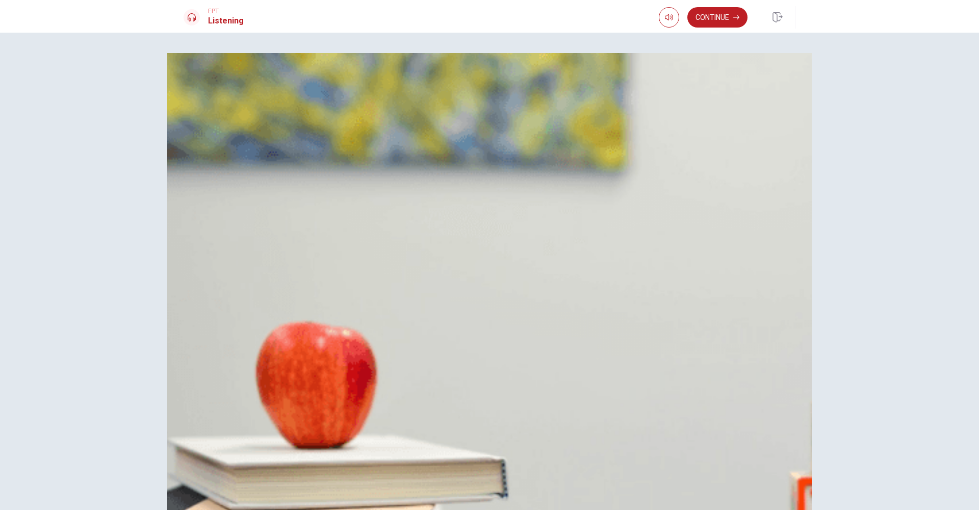
scroll to position [951, 0]
click at [636, 24] on button "Continue" at bounding box center [718, 17] width 60 height 20
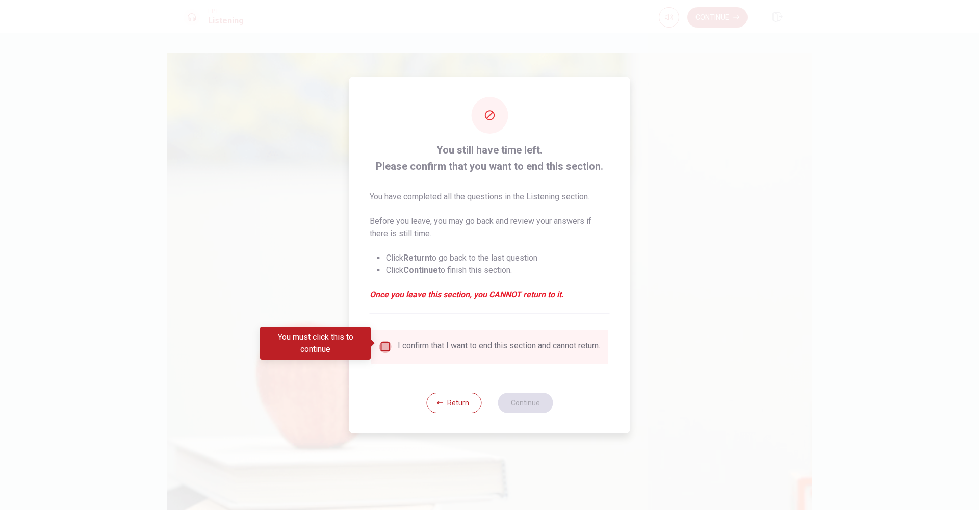
click at [382, 344] on input "You must click this to continue" at bounding box center [386, 347] width 12 height 12
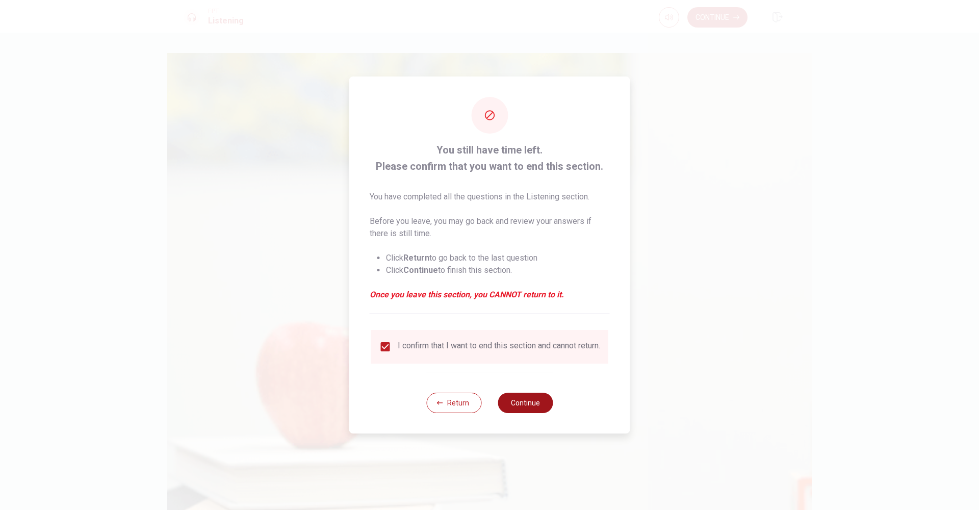
click at [526, 413] on button "Continue" at bounding box center [525, 403] width 55 height 20
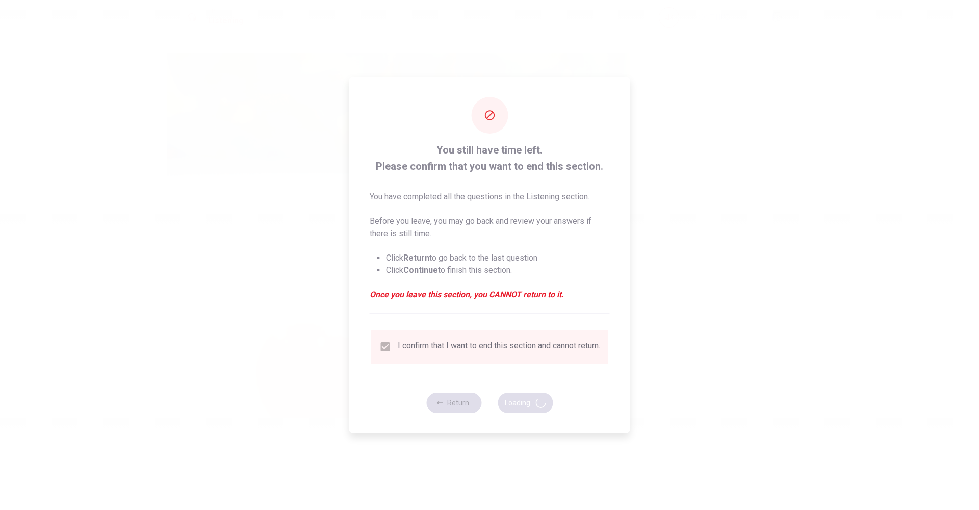
type input "88"
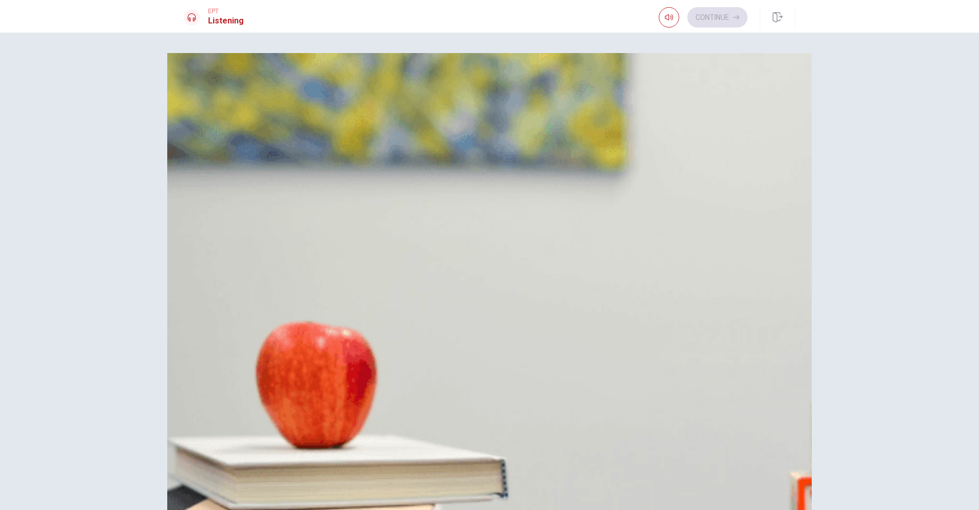
scroll to position [0, 0]
click at [383, 96] on span "Mention a real weakness and show improvement" at bounding box center [296, 90] width 174 height 12
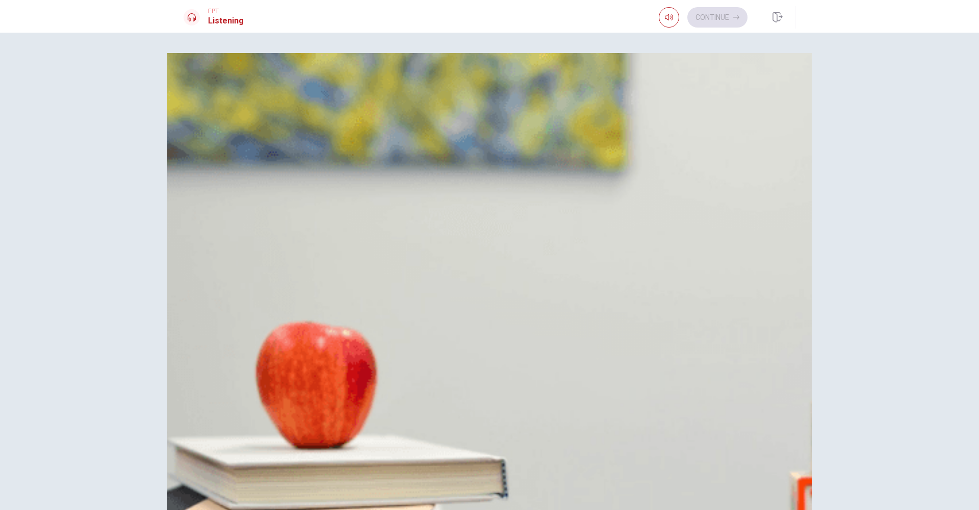
click at [288, 440] on span "Business casual attire" at bounding box center [248, 495] width 79 height 12
click at [336, 388] on span "Researched the company’s projects" at bounding box center [272, 394] width 127 height 12
click at [272, 211] on span "The STAR method" at bounding box center [241, 217] width 64 height 12
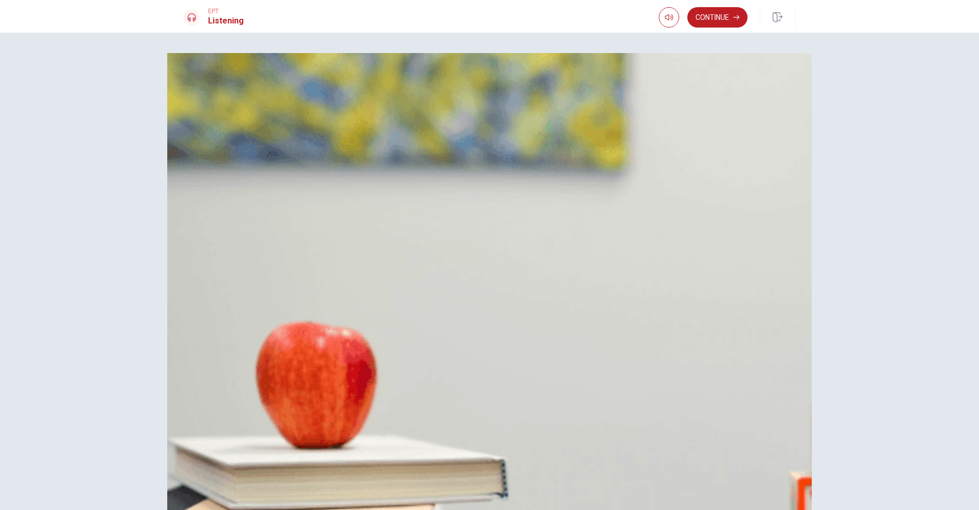
scroll to position [804, 0]
click at [636, 21] on button "Continue" at bounding box center [718, 17] width 60 height 20
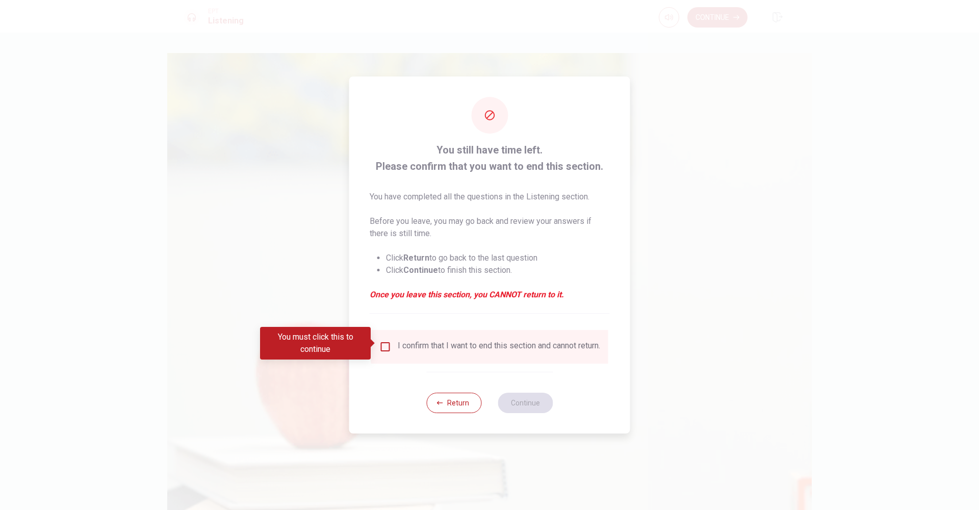
click at [389, 343] on input "You must click this to continue" at bounding box center [386, 347] width 12 height 12
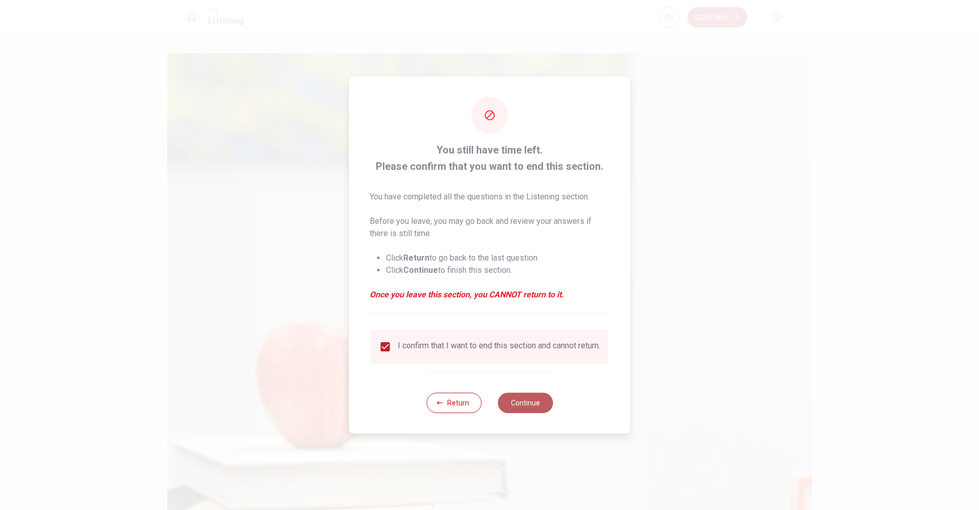
click at [523, 408] on button "Continue" at bounding box center [525, 403] width 55 height 20
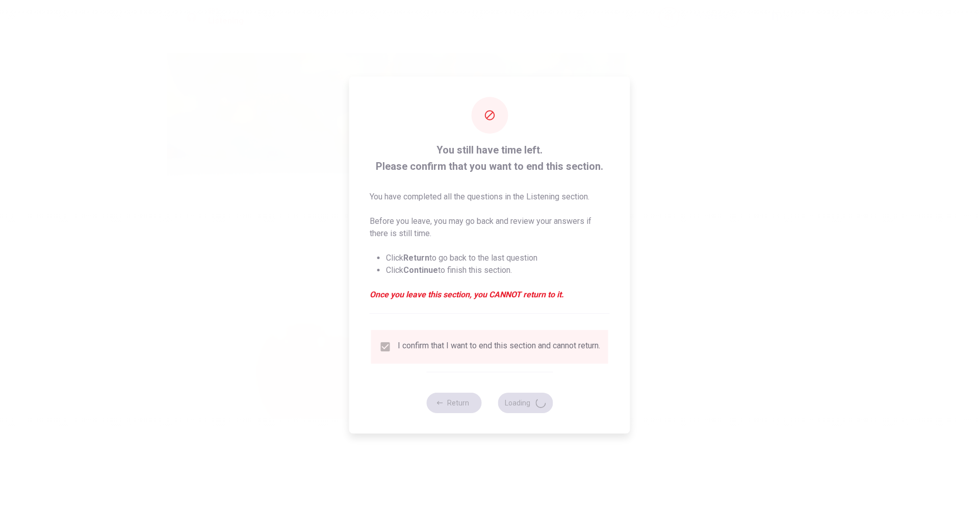
type input "81"
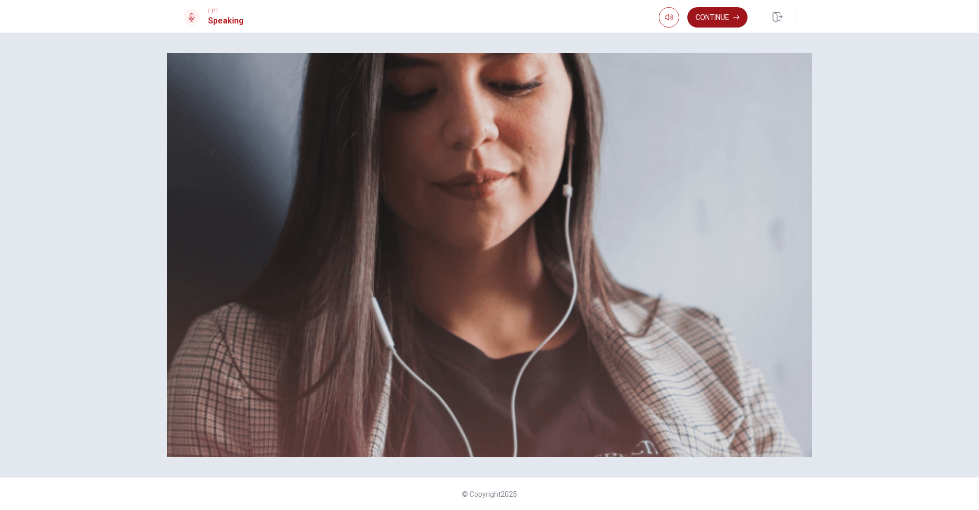
click at [636, 17] on button "Continue" at bounding box center [718, 17] width 60 height 20
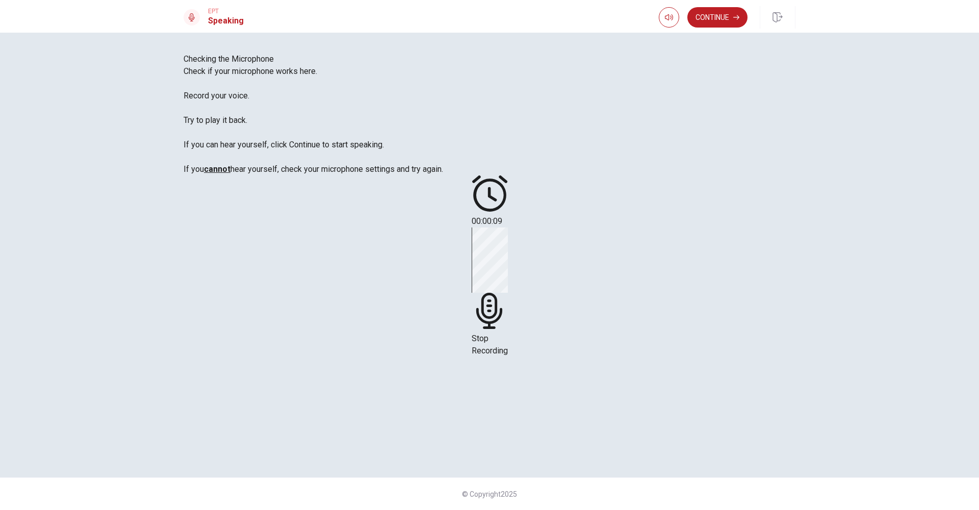
click at [508, 302] on div "Stop Recording" at bounding box center [490, 293] width 36 height 130
click at [479, 267] on button "Play Audio" at bounding box center [477, 263] width 2 height 10
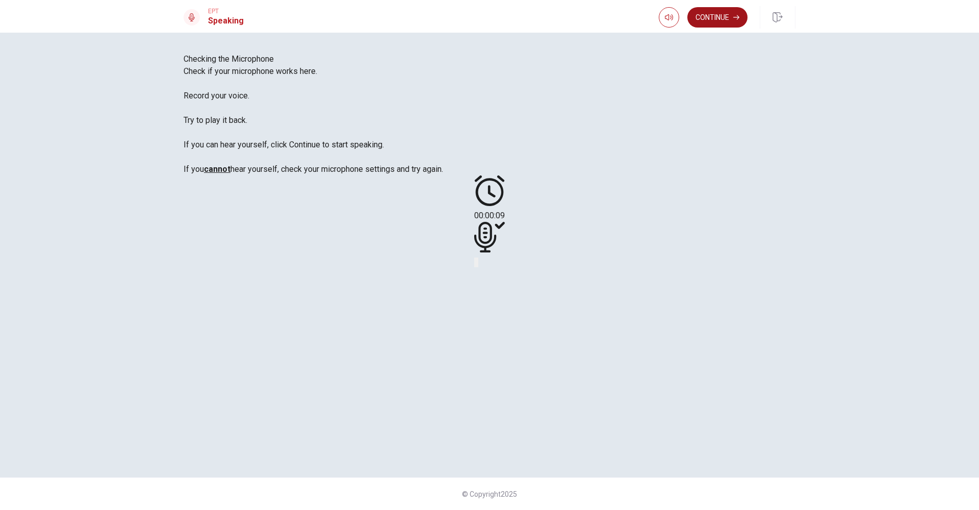
click at [636, 22] on button "Continue" at bounding box center [718, 17] width 60 height 20
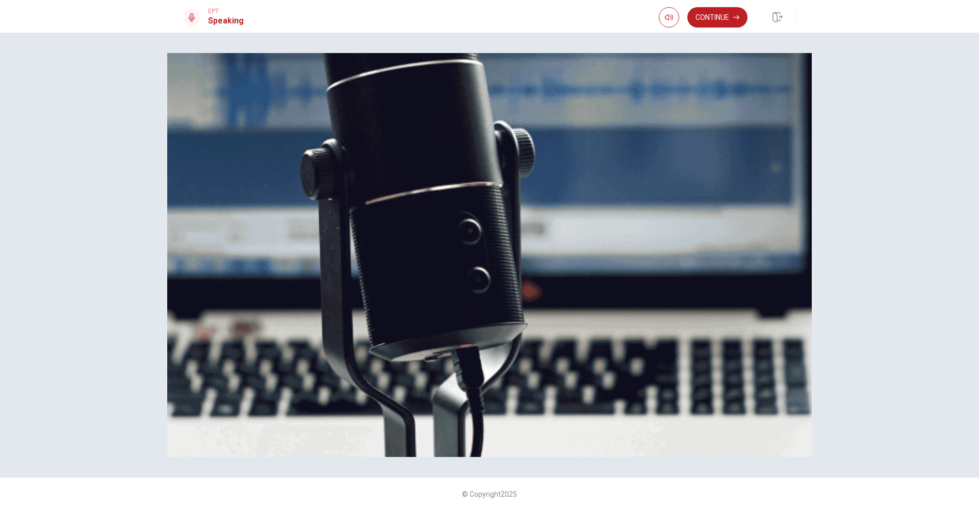
click at [267, 211] on span "The Speaking Test will start now. There are 3 questions in this section. • 1 qu…" at bounding box center [371, 138] width 375 height 144
drag, startPoint x: 210, startPoint y: 278, endPoint x: 357, endPoint y: 284, distance: 146.5
click at [357, 211] on span "The Speaking Test will start now. There are 3 questions in this section. • 1 qu…" at bounding box center [371, 138] width 375 height 144
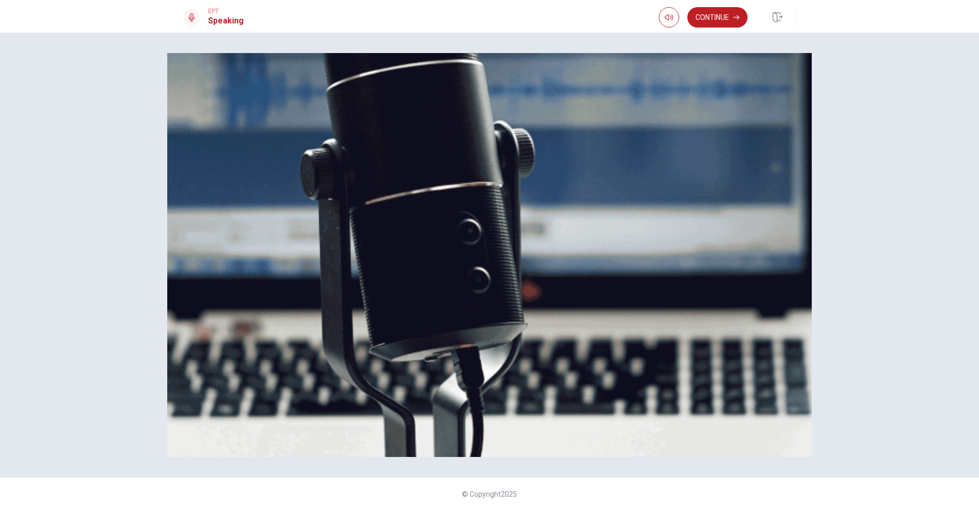
click at [244, 211] on span "The Speaking Test will start now. There are 3 questions in this section. • 1 qu…" at bounding box center [371, 138] width 375 height 144
click at [636, 21] on button "Continue" at bounding box center [718, 17] width 60 height 20
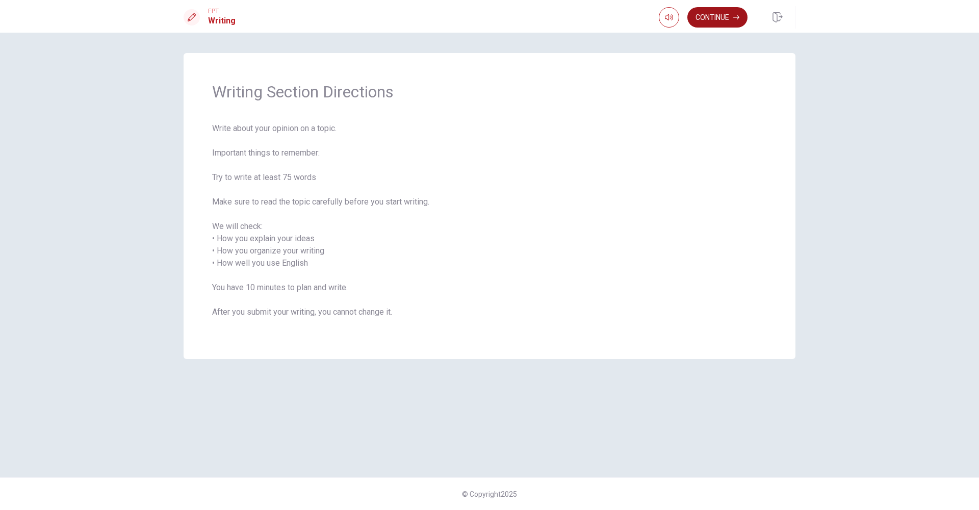
click at [636, 18] on button "Continue" at bounding box center [718, 17] width 60 height 20
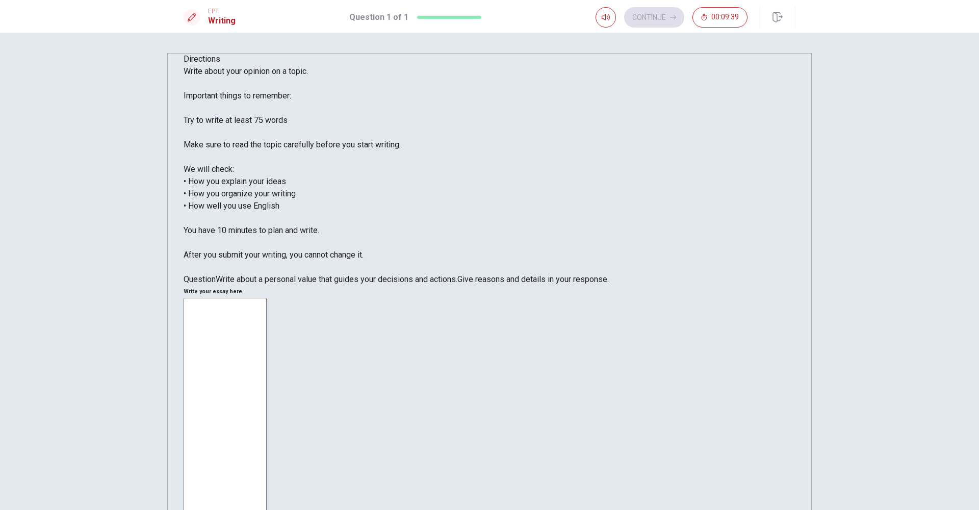
click at [267, 298] on textarea at bounding box center [225, 464] width 83 height 332
type textarea "O"
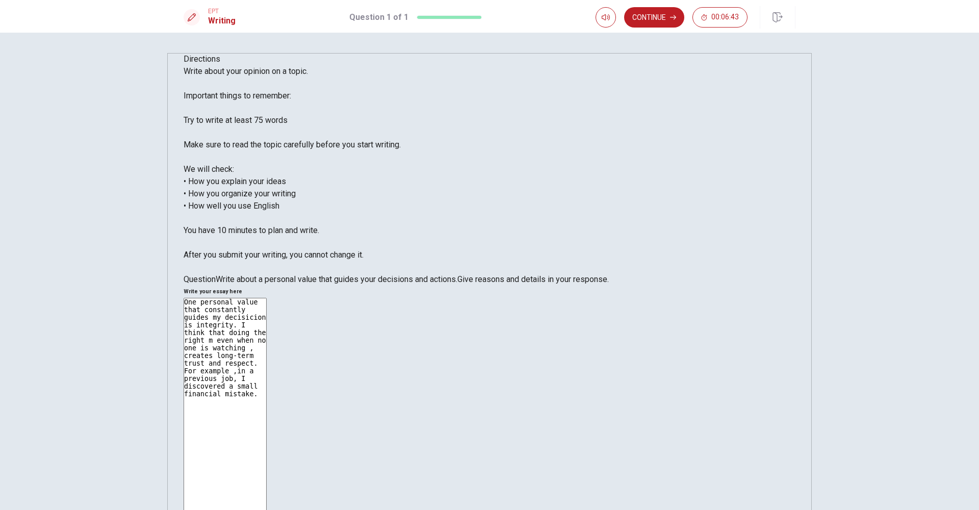
click at [267, 298] on textarea "One personal value that constantly guides my decisicion is integrity. I think t…" at bounding box center [225, 464] width 83 height 332
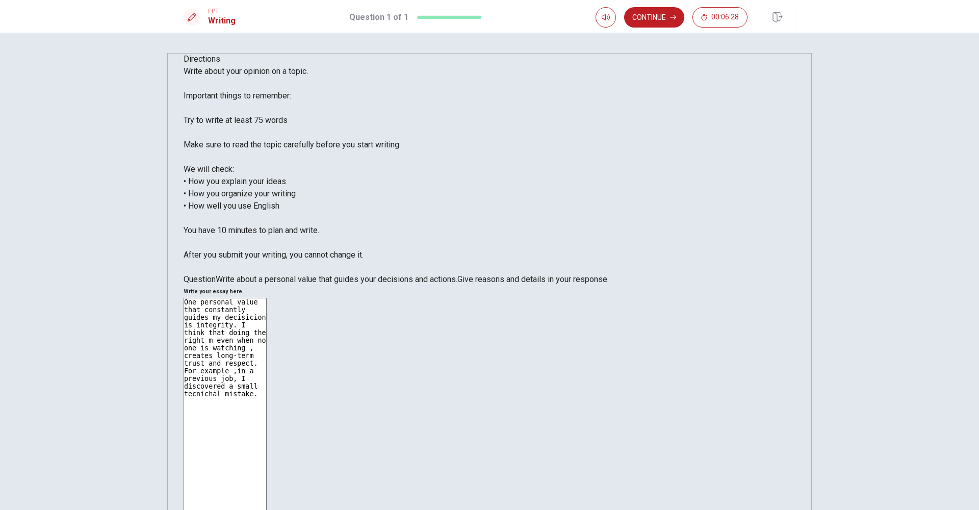
click at [267, 298] on textarea "One personal value that constantly guides my decisicion is integrity. I think t…" at bounding box center [225, 464] width 83 height 332
drag, startPoint x: 663, startPoint y: 127, endPoint x: 671, endPoint y: 150, distance: 24.2
click at [267, 298] on textarea "One personal value that constantly guides my decisicion is integrity. I think t…" at bounding box center [225, 464] width 83 height 332
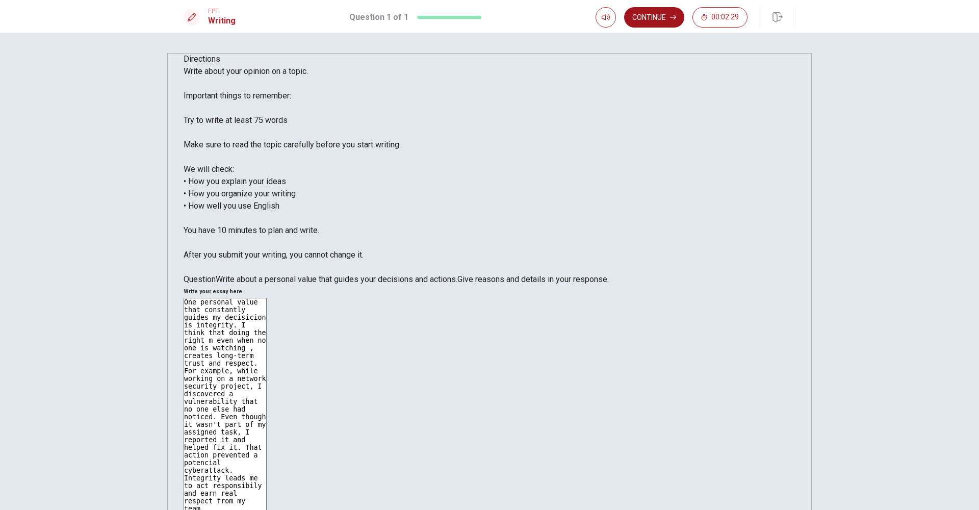
type textarea "One personal value that constantly guides my decisicion is integrity. I think t…"
click at [636, 24] on button "Continue" at bounding box center [654, 17] width 60 height 20
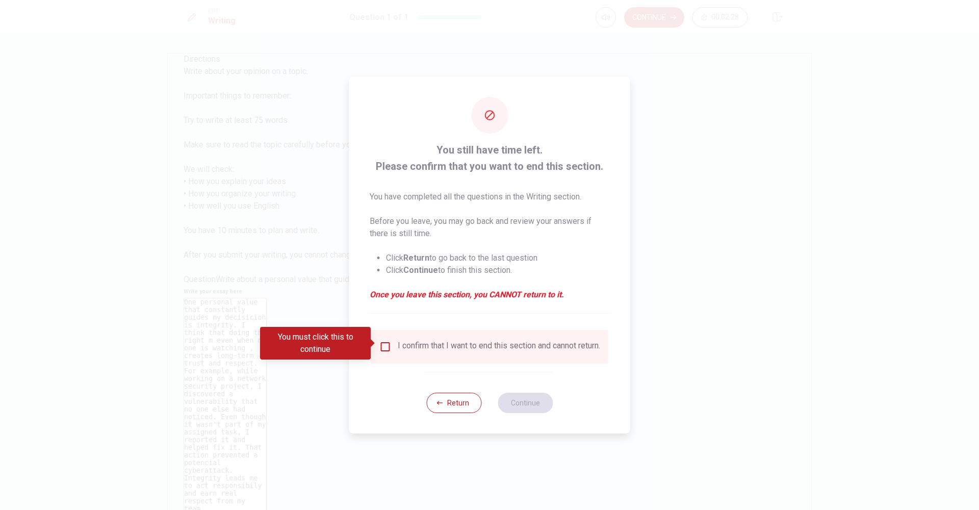
click at [382, 344] on input "You must click this to continue" at bounding box center [386, 347] width 12 height 12
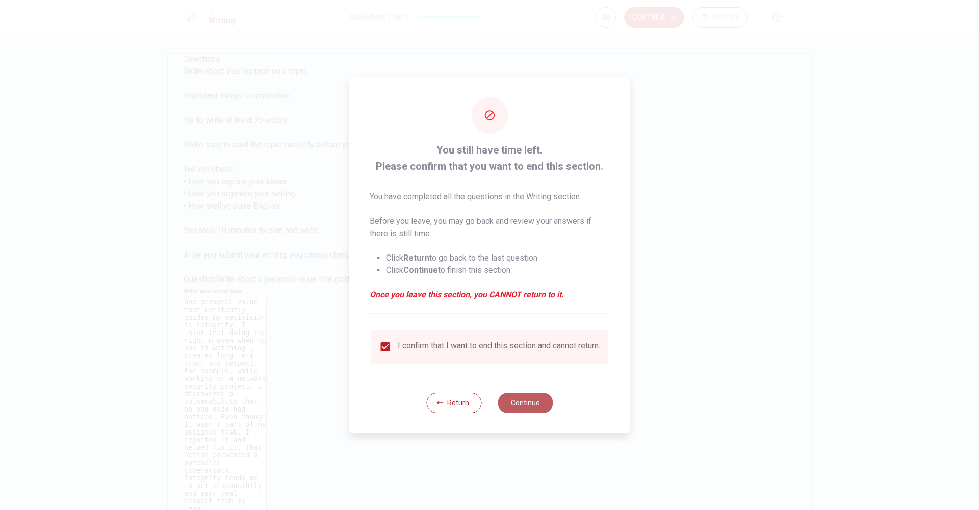
click at [525, 408] on button "Continue" at bounding box center [525, 403] width 55 height 20
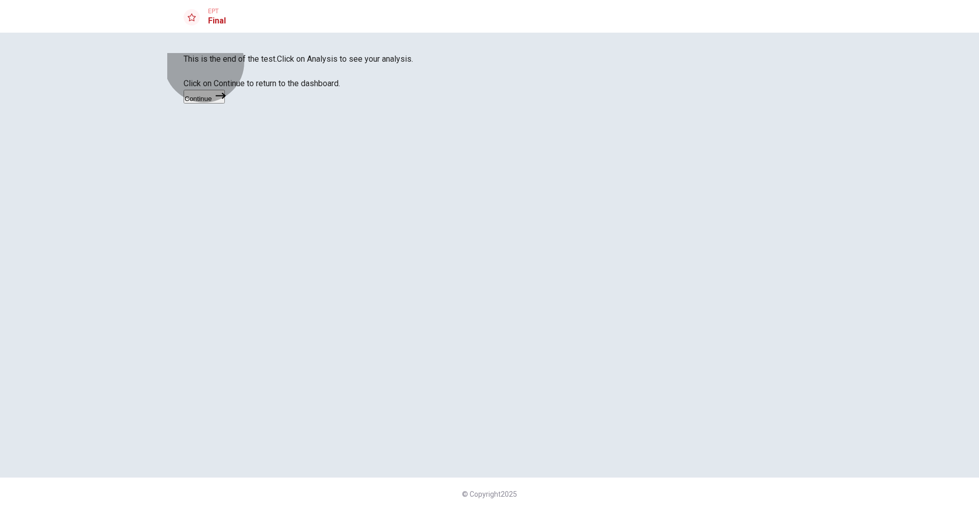
click at [225, 104] on button "Continue" at bounding box center [204, 97] width 41 height 14
